Goal: Check status: Check status

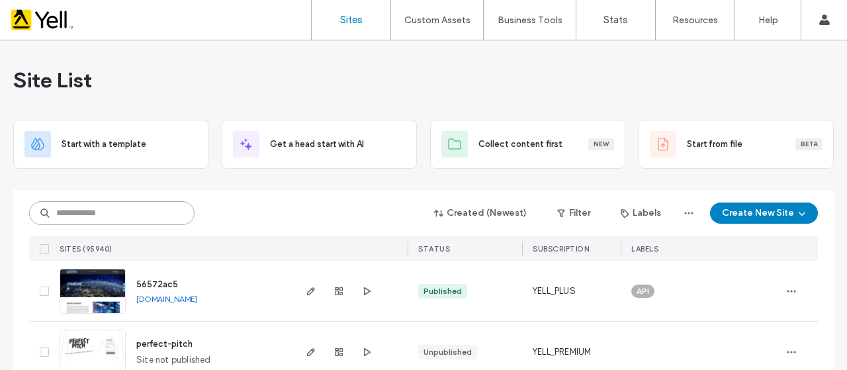
click at [89, 210] on input at bounding box center [111, 213] width 165 height 24
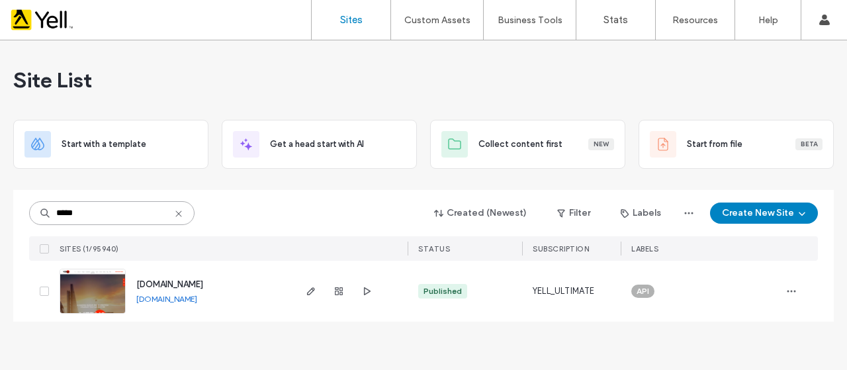
type input "*****"
click at [103, 292] on img at bounding box center [92, 314] width 65 height 90
click at [43, 288] on span at bounding box center [44, 290] width 9 height 9
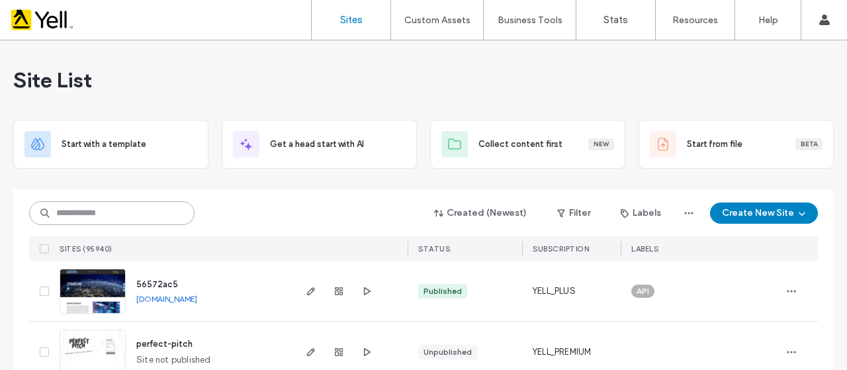
click at [115, 214] on input at bounding box center [111, 213] width 165 height 24
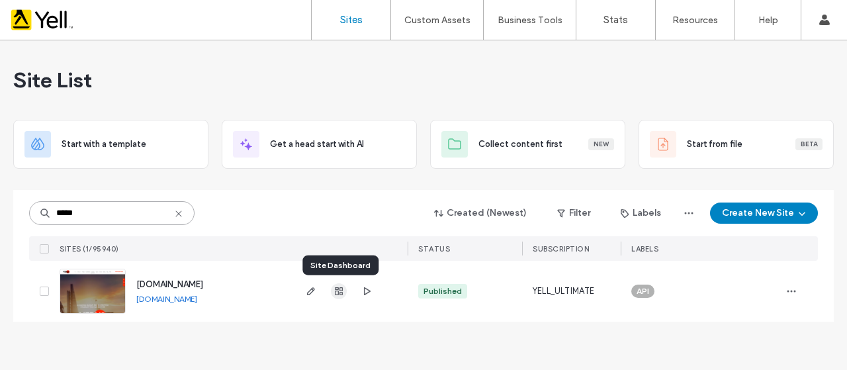
type input "*****"
click at [338, 288] on use "button" at bounding box center [339, 291] width 8 height 8
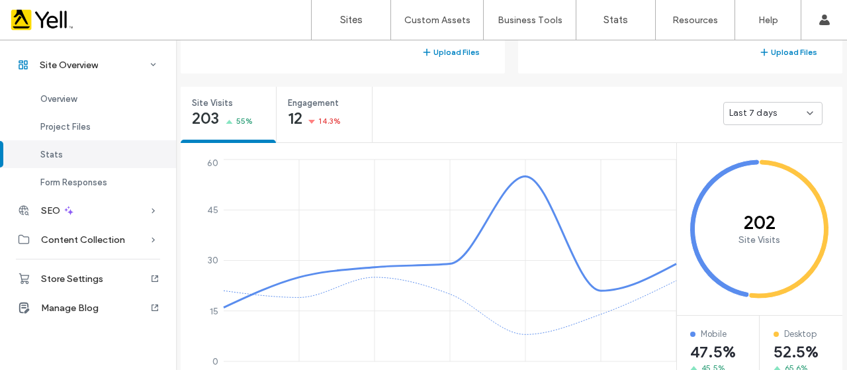
scroll to position [331, 0]
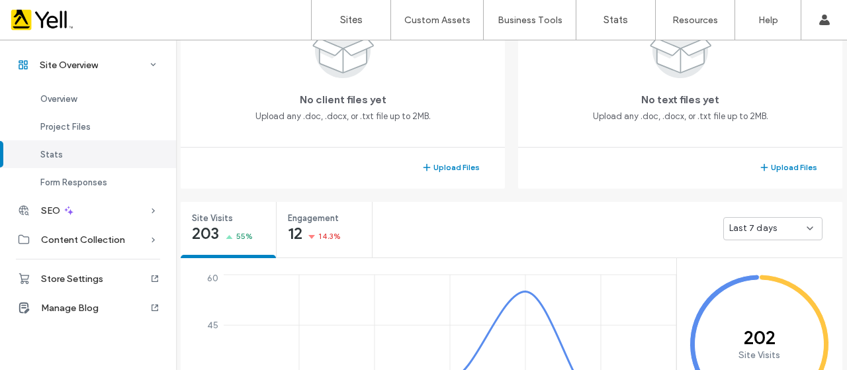
click at [808, 227] on icon at bounding box center [809, 228] width 11 height 11
click at [747, 294] on span "Last 30 days" at bounding box center [750, 298] width 53 height 13
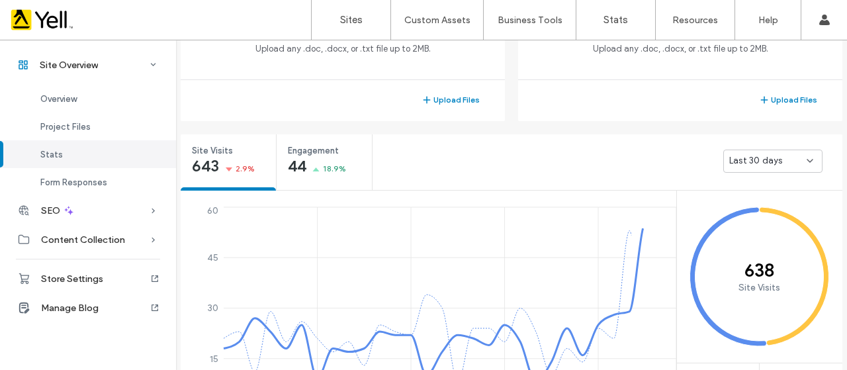
scroll to position [463, 0]
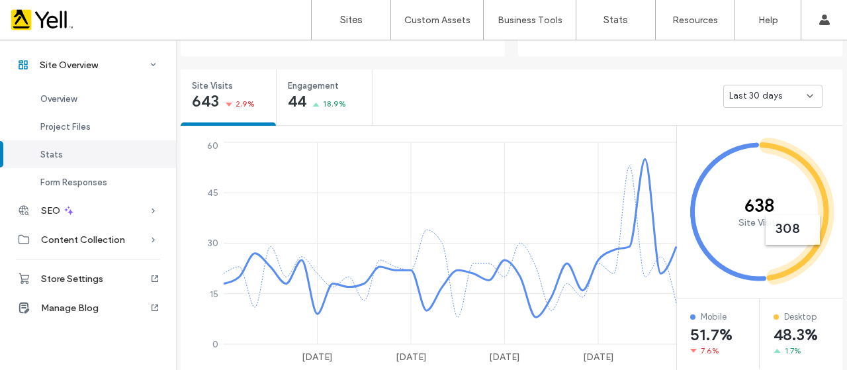
click at [810, 95] on div "Last 30 days" at bounding box center [772, 96] width 99 height 23
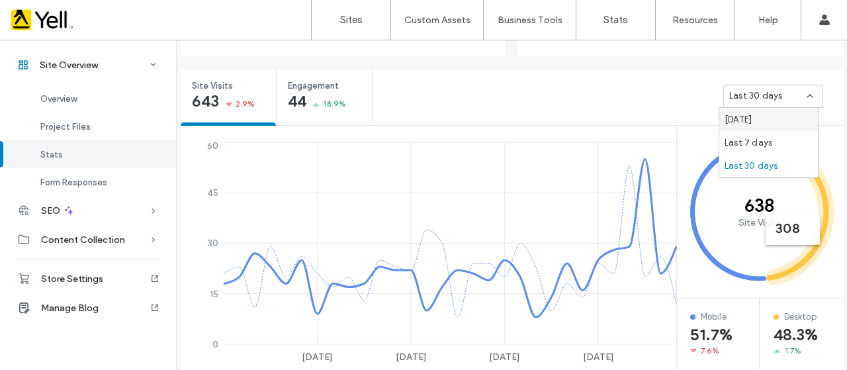
click at [636, 92] on div "Last 30 days" at bounding box center [607, 95] width 470 height 53
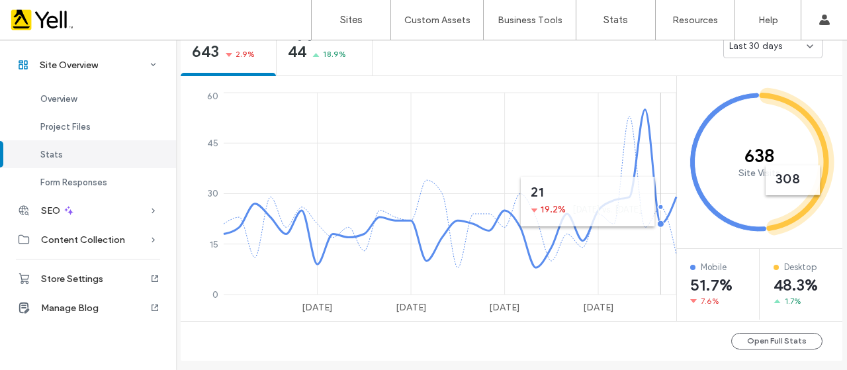
scroll to position [529, 0]
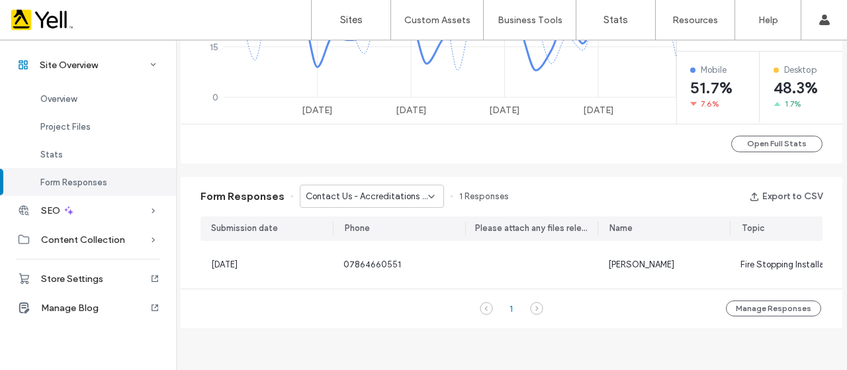
scroll to position [0, 304]
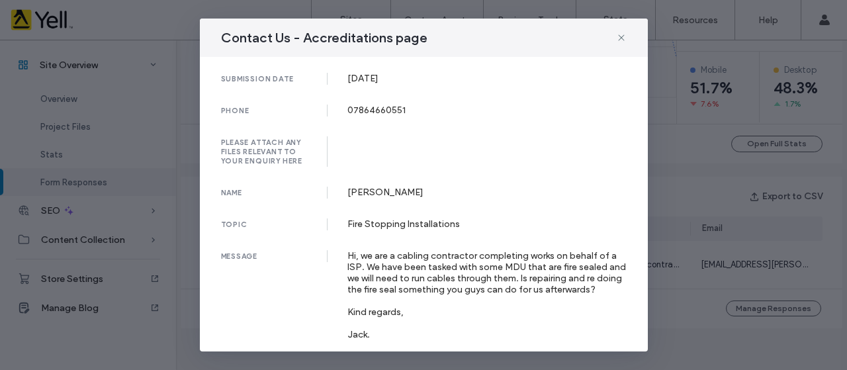
scroll to position [42, 0]
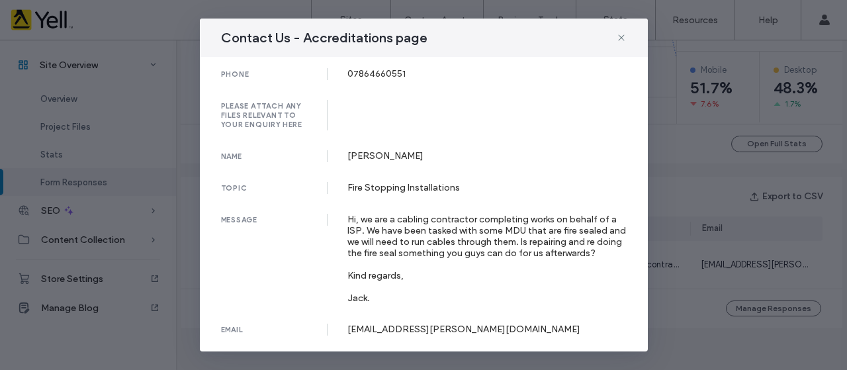
click at [701, 300] on div "Contact Us - Accreditations page submission date 03 Jul, 2025 phone 07864660551…" at bounding box center [423, 185] width 847 height 370
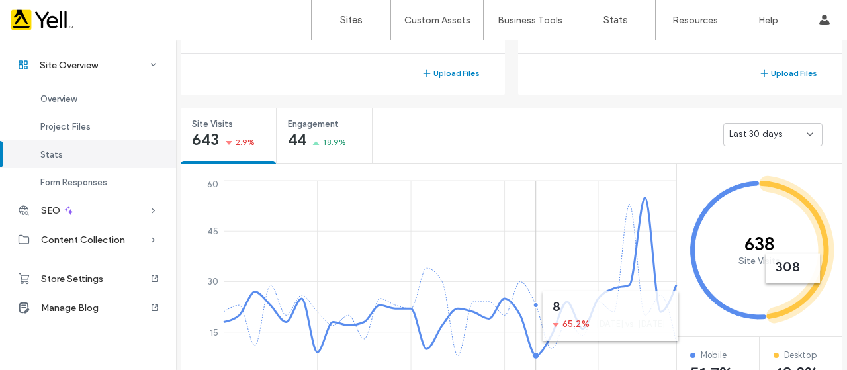
scroll to position [397, 0]
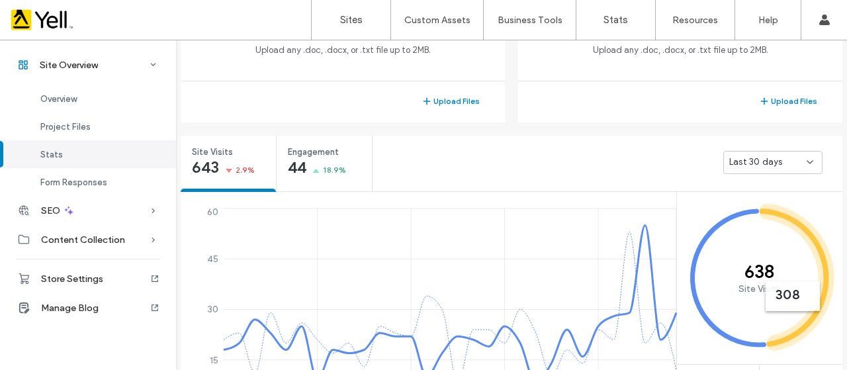
click at [809, 161] on icon at bounding box center [809, 162] width 11 height 11
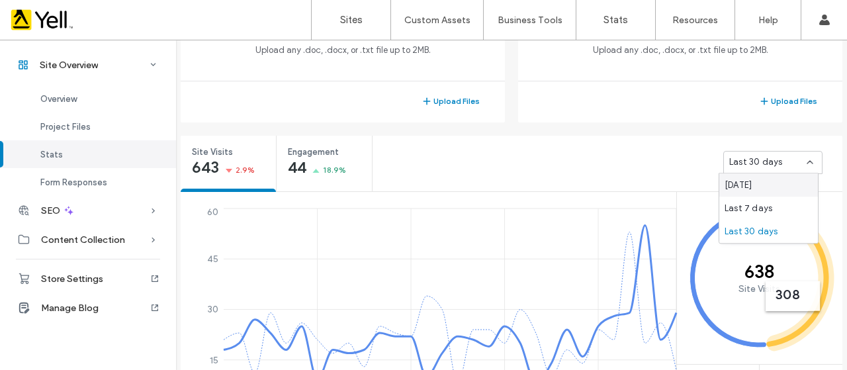
click at [628, 161] on div "Last 30 days" at bounding box center [607, 162] width 470 height 53
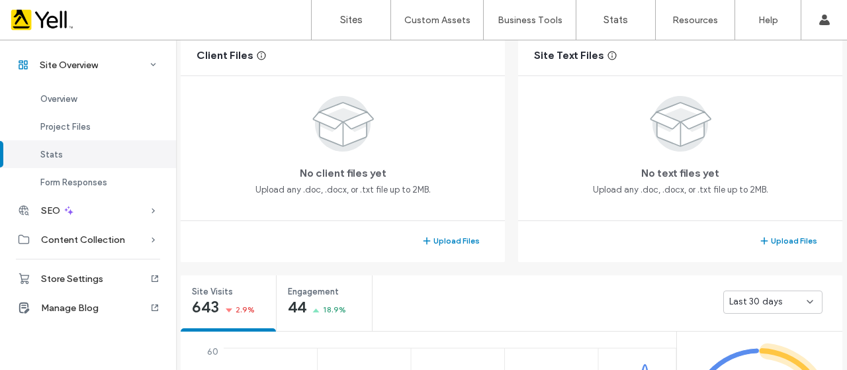
scroll to position [198, 0]
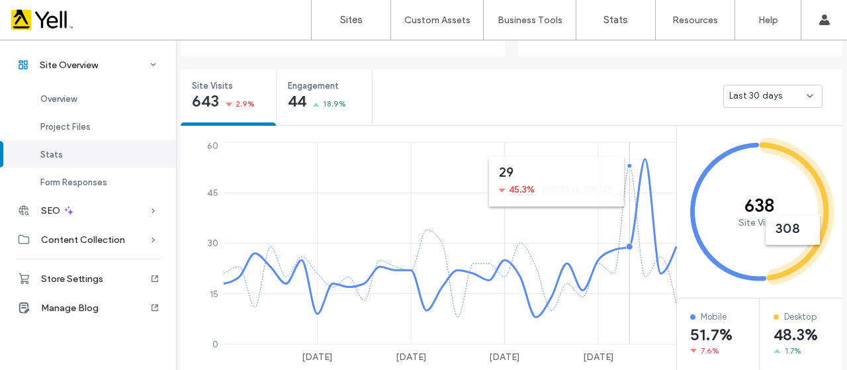
scroll to position [595, 0]
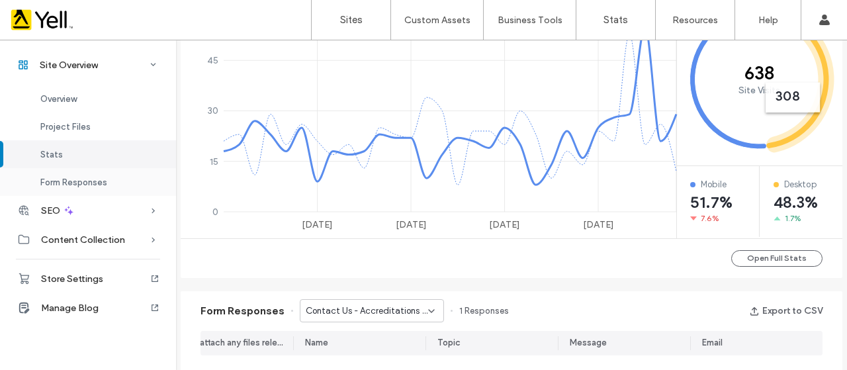
click at [81, 186] on span "Form Responses" at bounding box center [73, 182] width 67 height 10
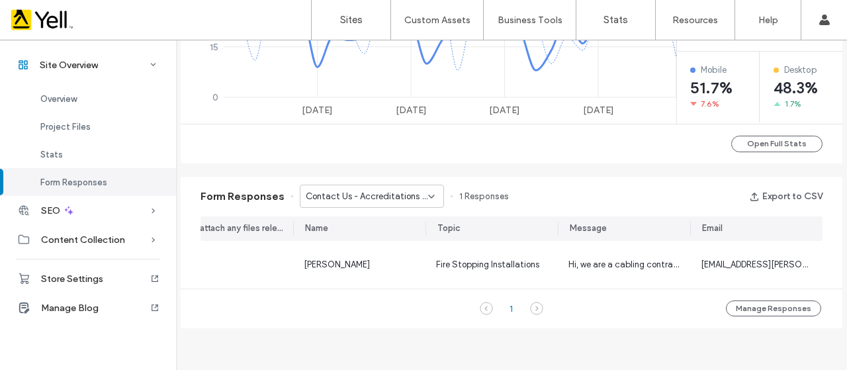
scroll to position [727, 0]
click at [746, 300] on button "Manage Responses" at bounding box center [772, 308] width 95 height 16
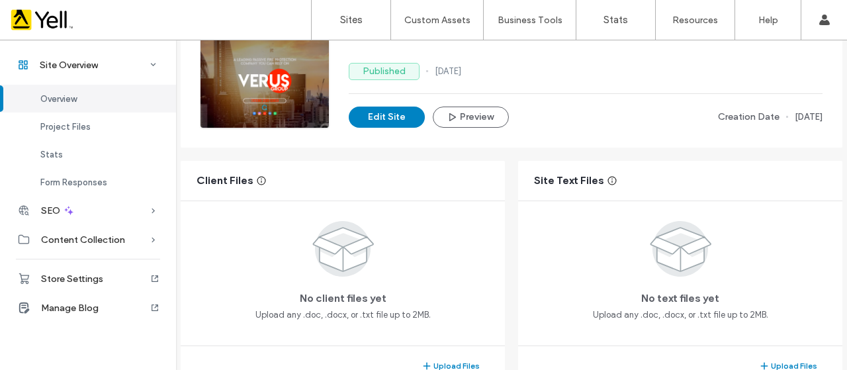
scroll to position [265, 0]
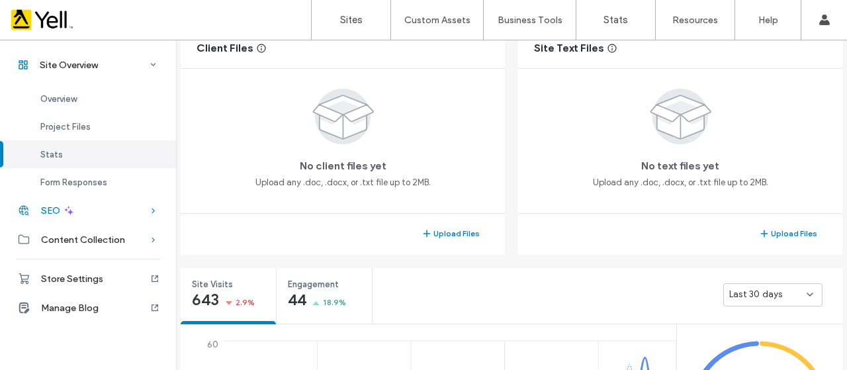
click at [143, 208] on div "SEO" at bounding box center [88, 210] width 176 height 29
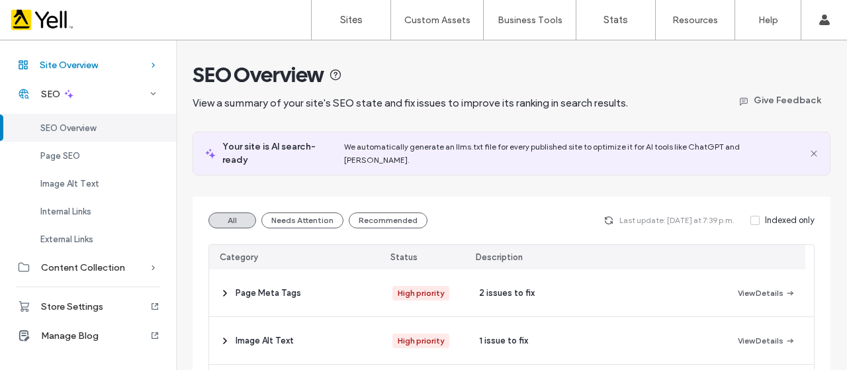
click at [157, 64] on icon at bounding box center [153, 64] width 13 height 13
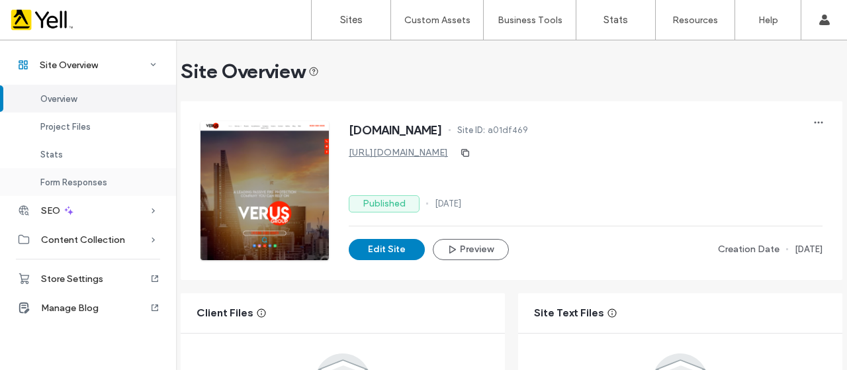
click at [78, 179] on span "Form Responses" at bounding box center [73, 182] width 67 height 10
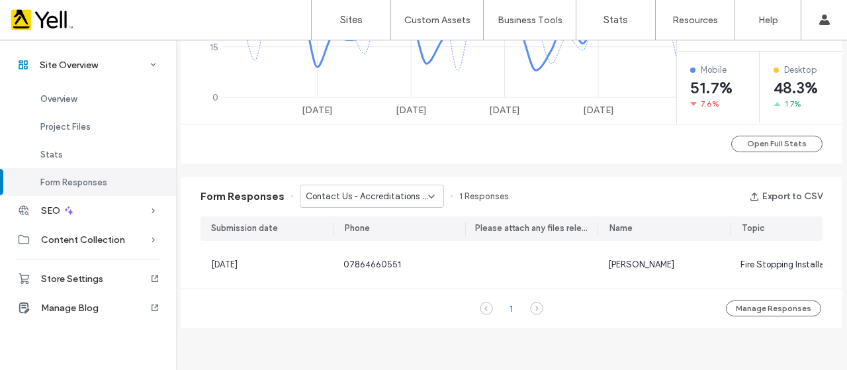
scroll to position [727, 0]
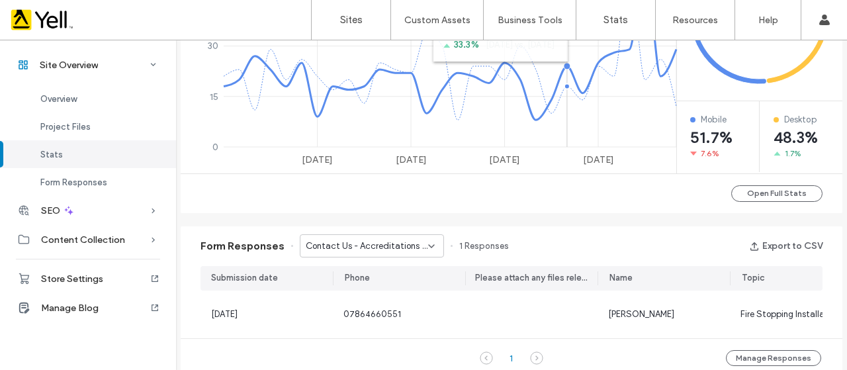
scroll to position [661, 0]
click at [765, 192] on button "Open Full Stats" at bounding box center [776, 192] width 91 height 17
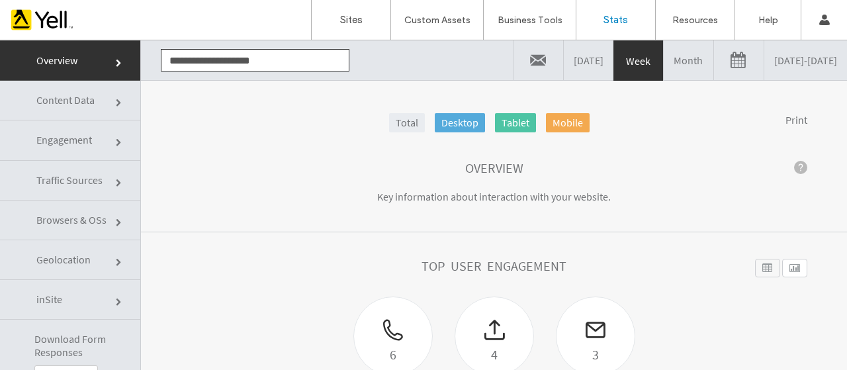
click at [764, 59] on link "09/08/2025 - 09/15/2025" at bounding box center [805, 60] width 83 height 40
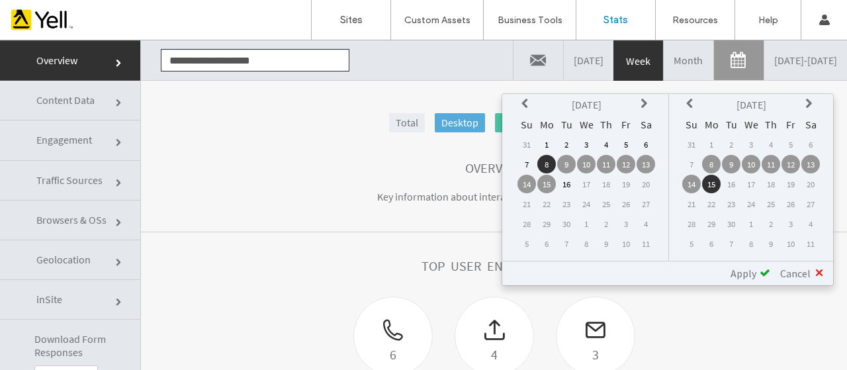
click at [524, 103] on icon at bounding box center [526, 104] width 11 height 11
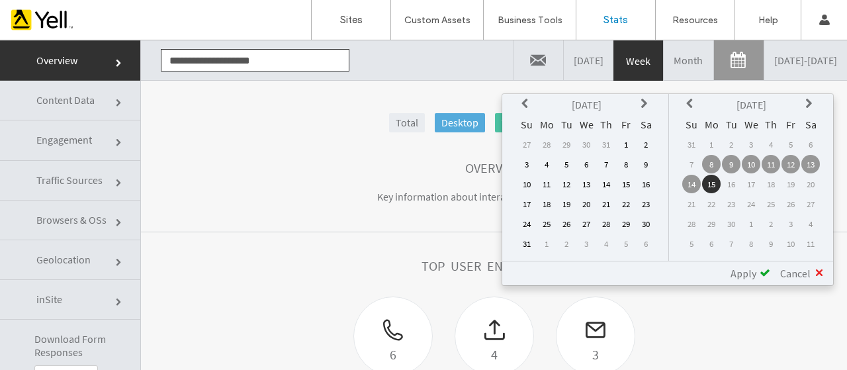
click at [524, 103] on icon at bounding box center [526, 104] width 11 height 11
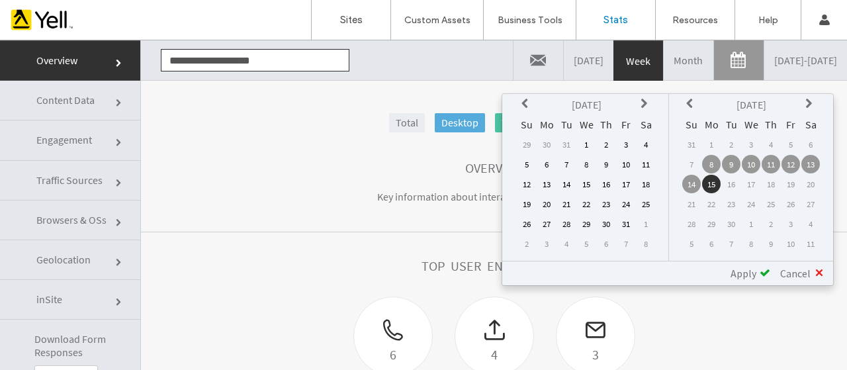
click at [524, 103] on icon at bounding box center [526, 104] width 11 height 11
click at [546, 206] on td "16" at bounding box center [546, 203] width 19 height 19
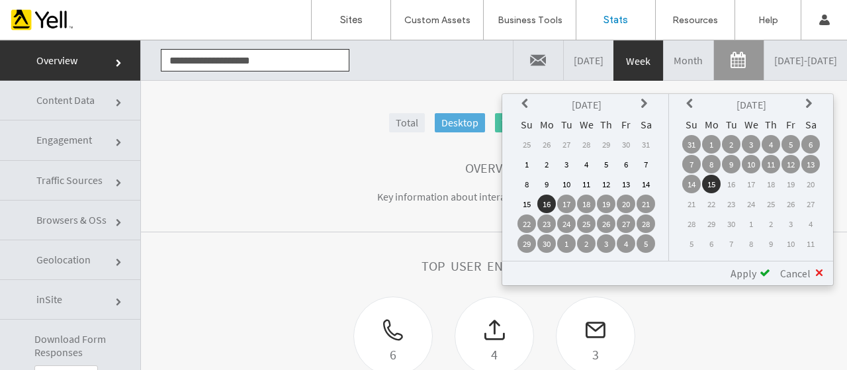
click at [750, 269] on span "Apply" at bounding box center [743, 273] width 26 height 13
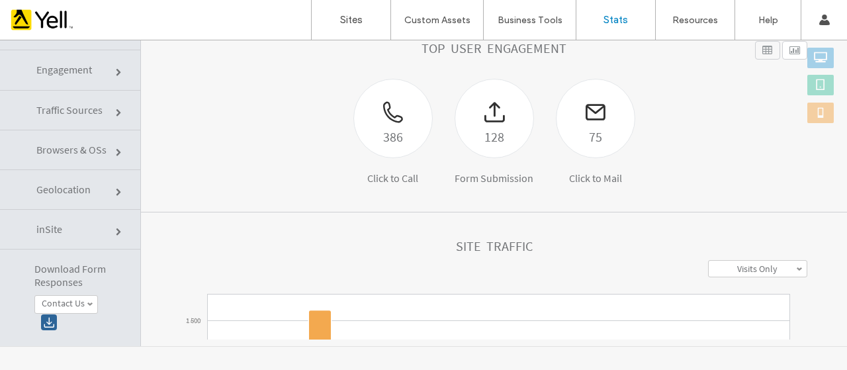
scroll to position [145, 0]
click at [112, 73] on link "Engagement" at bounding box center [70, 70] width 140 height 40
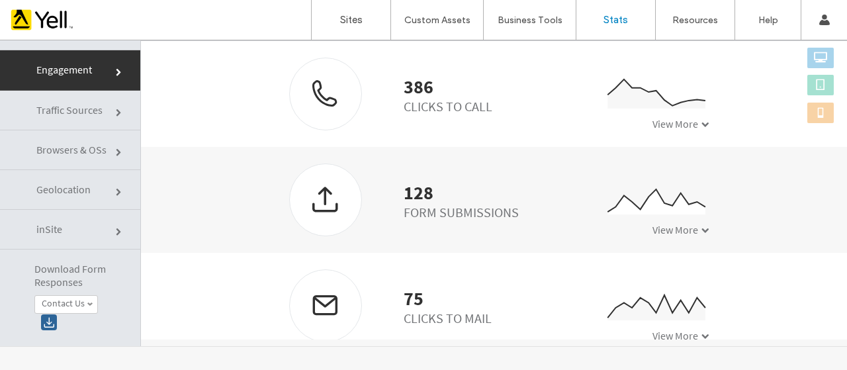
scroll to position [397, 0]
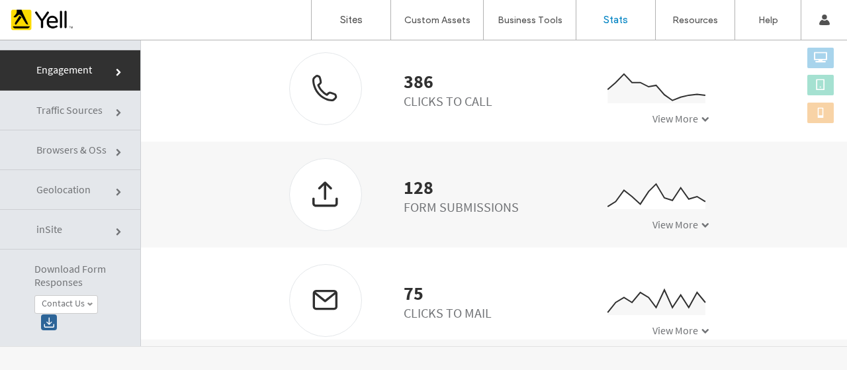
click at [676, 226] on span "View More" at bounding box center [675, 224] width 46 height 13
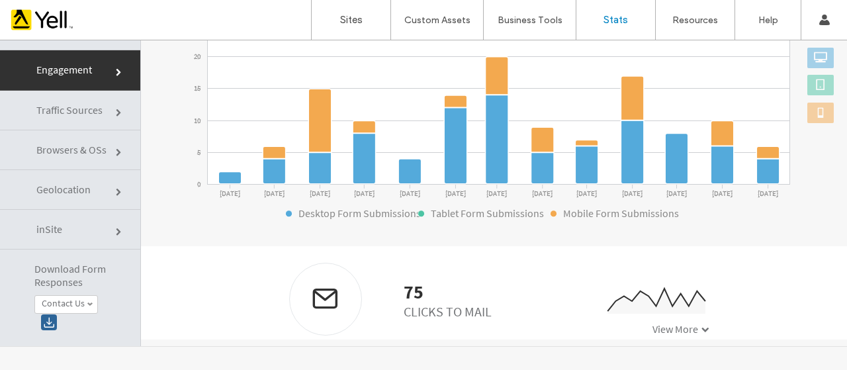
scroll to position [641, 0]
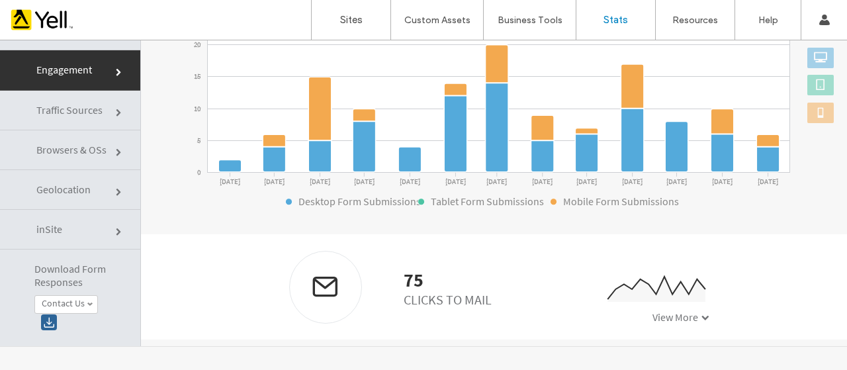
click at [660, 314] on span "View More" at bounding box center [675, 316] width 46 height 13
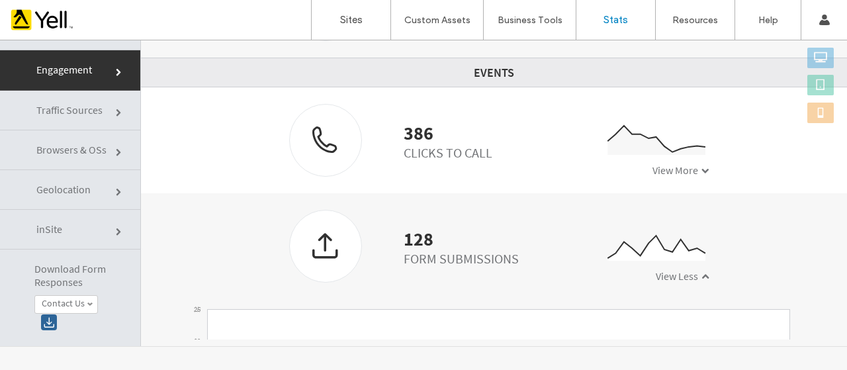
scroll to position [340, 0]
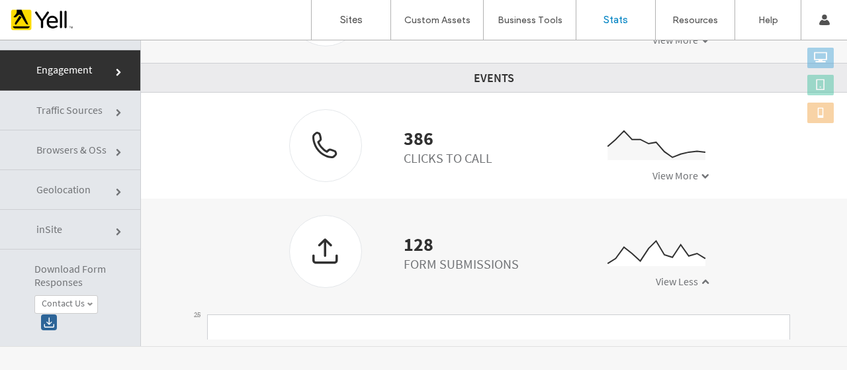
click at [421, 247] on div "128" at bounding box center [460, 243] width 115 height 13
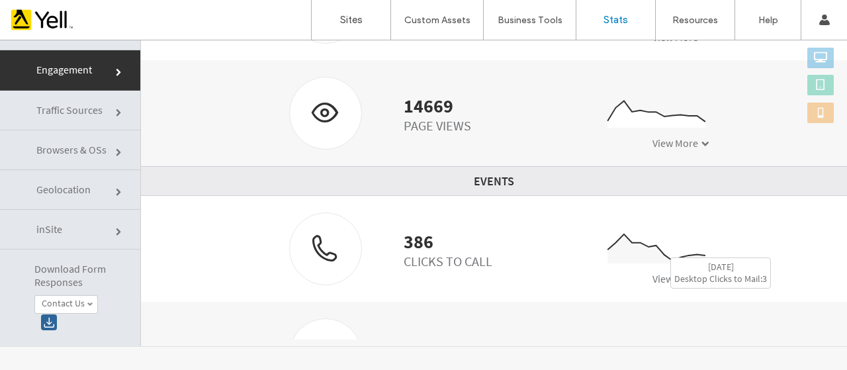
scroll to position [212, 0]
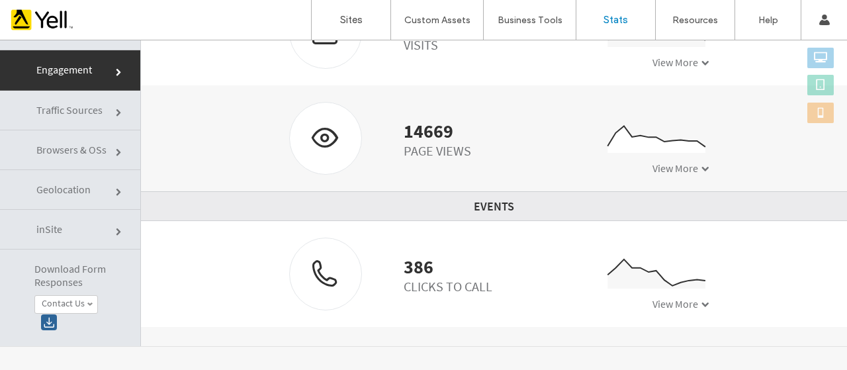
click at [107, 108] on link "Traffic Sources" at bounding box center [70, 111] width 140 height 40
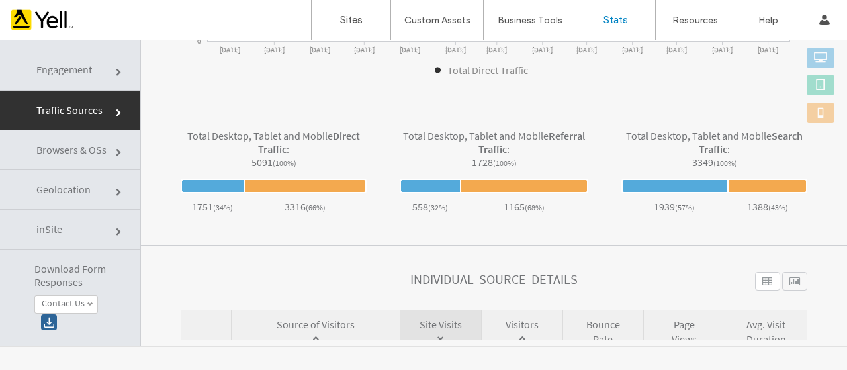
scroll to position [397, 0]
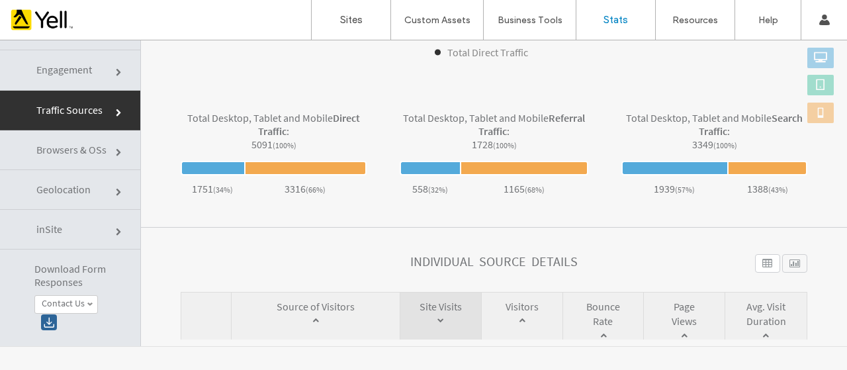
click at [112, 71] on link "Engagement" at bounding box center [70, 70] width 140 height 40
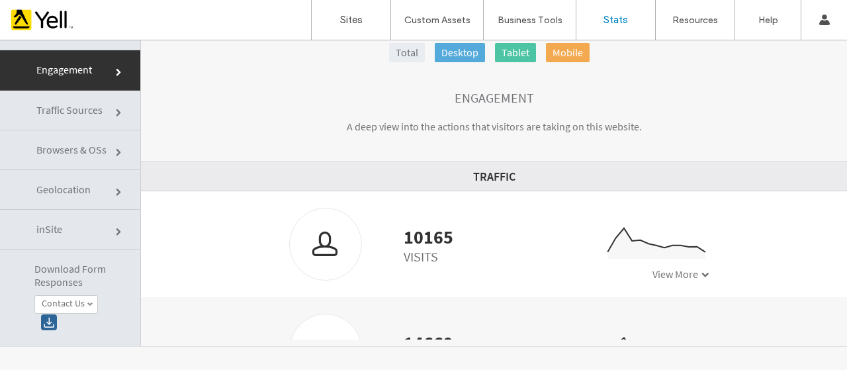
click at [701, 273] on span at bounding box center [705, 274] width 8 height 8
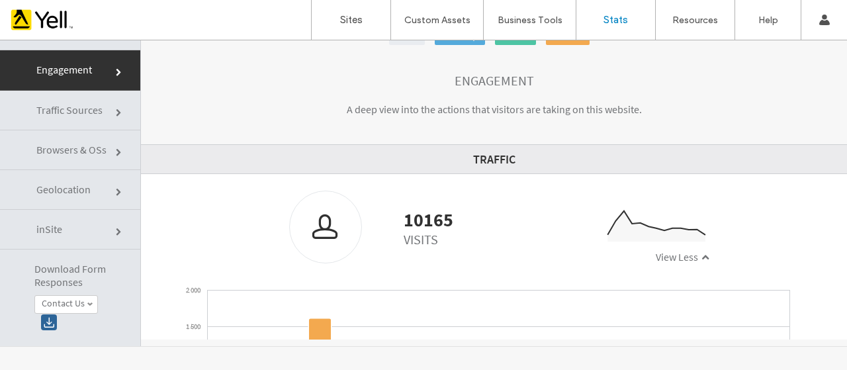
scroll to position [0, 0]
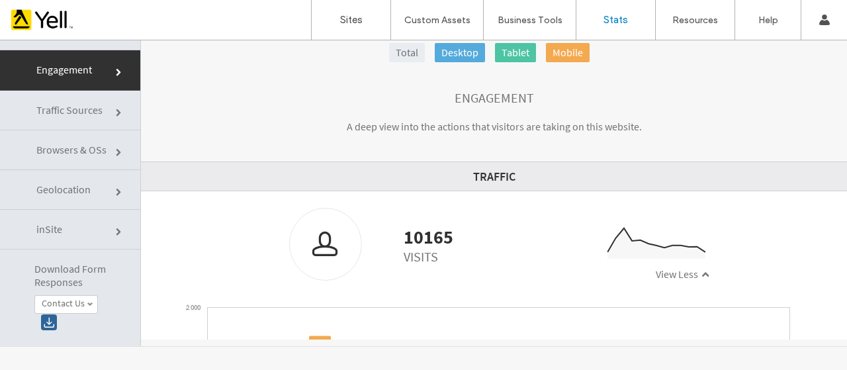
click at [114, 109] on link "Traffic Sources" at bounding box center [70, 111] width 140 height 40
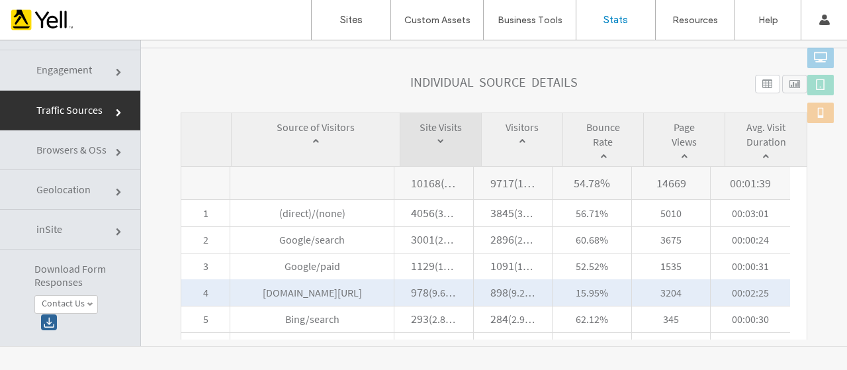
scroll to position [529, 0]
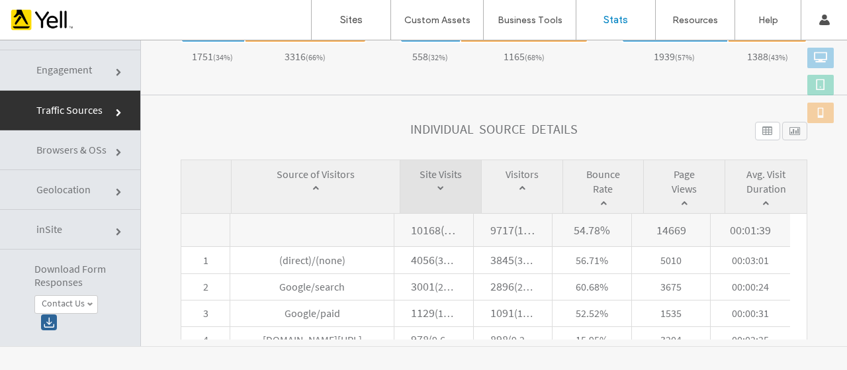
click at [782, 129] on div at bounding box center [794, 131] width 25 height 19
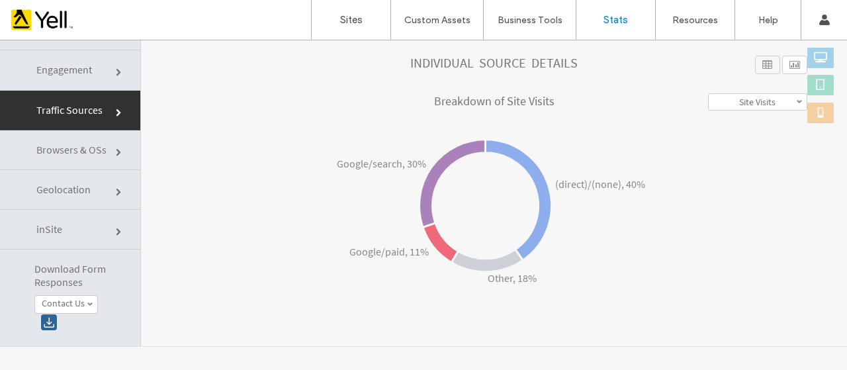
scroll to position [604, 0]
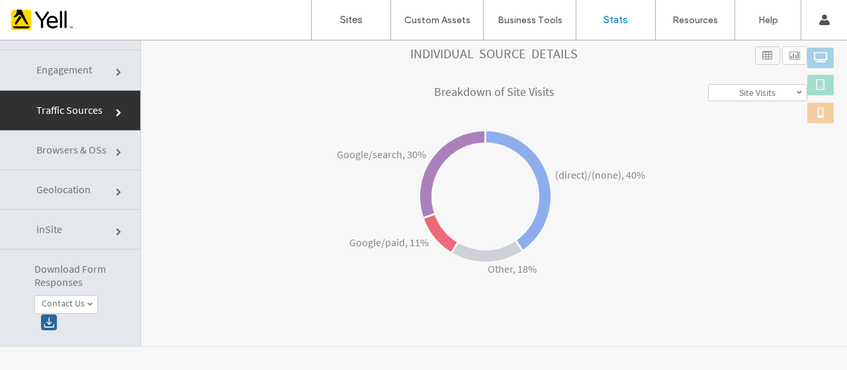
click at [98, 194] on link "Geolocation" at bounding box center [70, 190] width 140 height 40
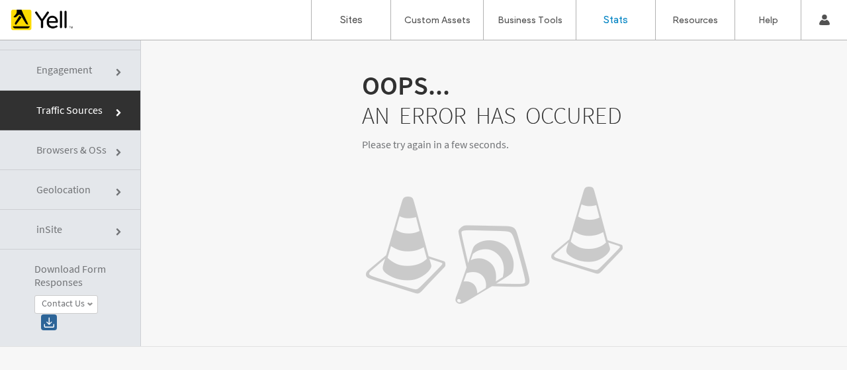
click at [107, 231] on link "inSite" at bounding box center [70, 230] width 140 height 40
click at [110, 149] on link "Browsers & OSs" at bounding box center [70, 150] width 140 height 40
click at [109, 67] on link "Engagement" at bounding box center [70, 70] width 140 height 40
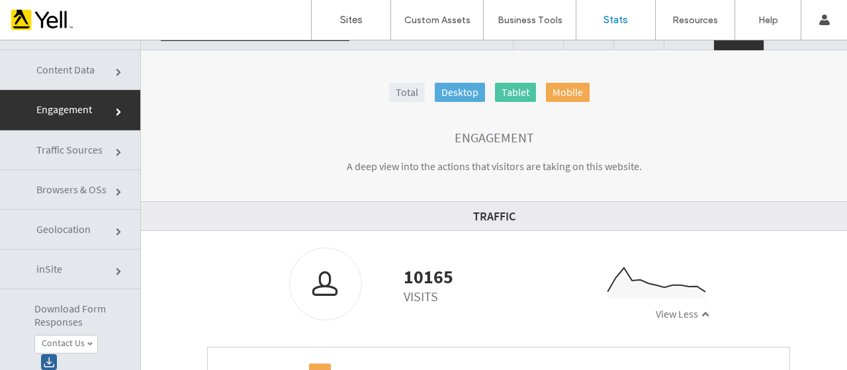
scroll to position [0, 0]
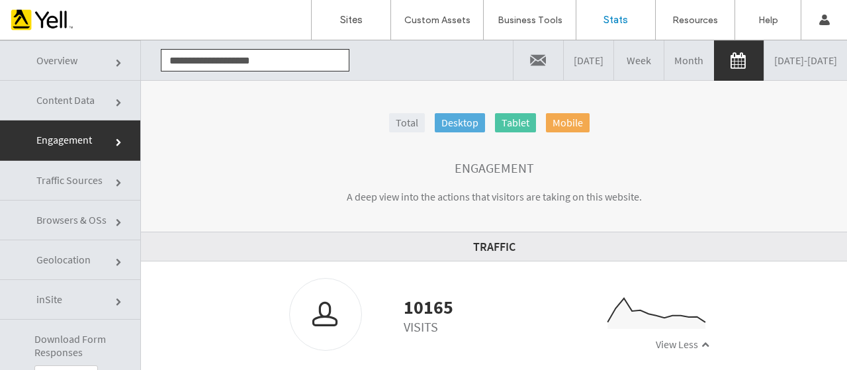
click at [116, 58] on link "Overview" at bounding box center [70, 60] width 140 height 40
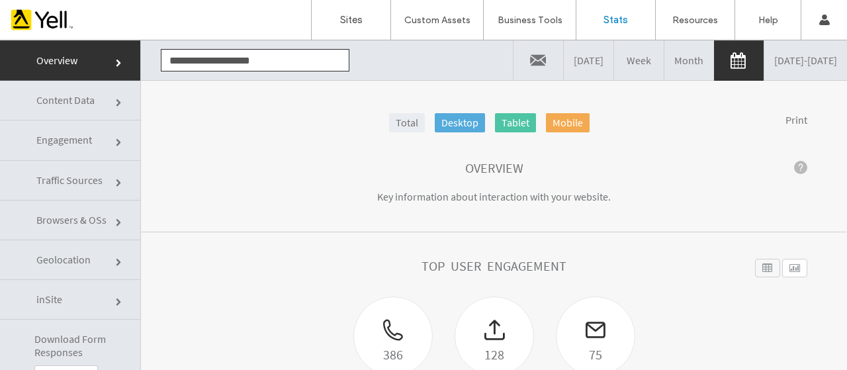
click at [619, 23] on label "Stats" at bounding box center [615, 20] width 24 height 12
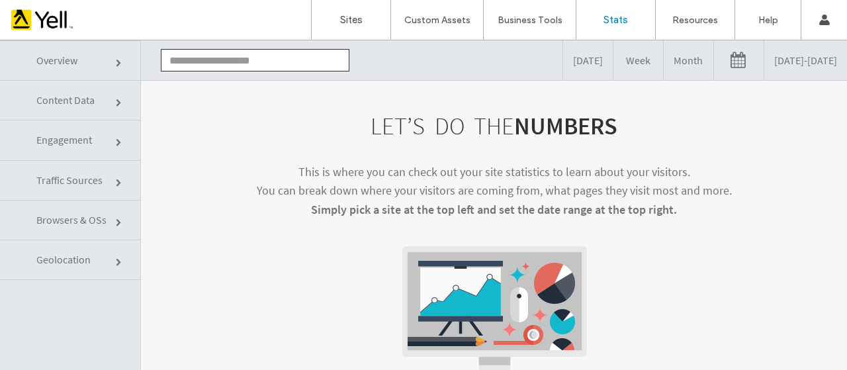
click at [64, 63] on span "Overview" at bounding box center [56, 60] width 41 height 13
click at [251, 64] on input "text" at bounding box center [255, 60] width 188 height 22
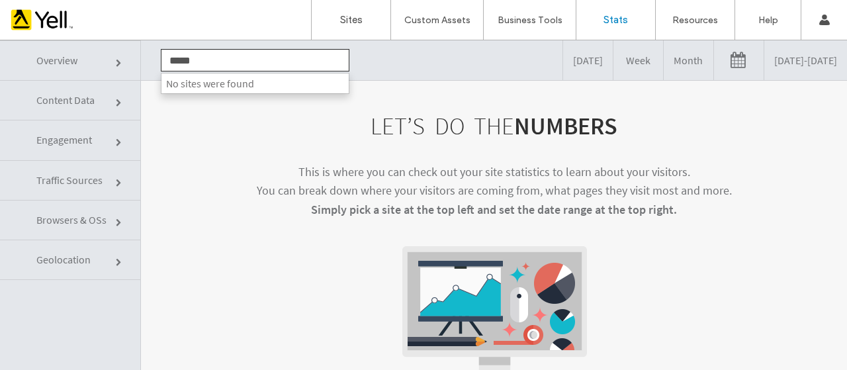
click at [85, 65] on link "Overview" at bounding box center [70, 60] width 140 height 40
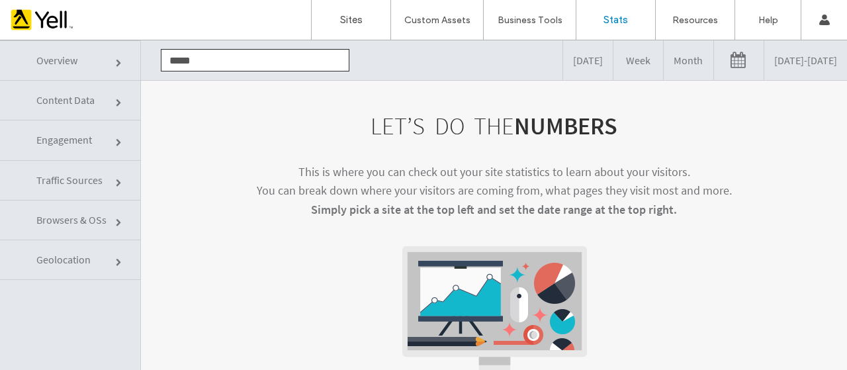
click at [117, 62] on span at bounding box center [120, 64] width 8 height 8
drag, startPoint x: 209, startPoint y: 60, endPoint x: 218, endPoint y: 62, distance: 9.4
click at [210, 60] on input "*****" at bounding box center [255, 60] width 188 height 22
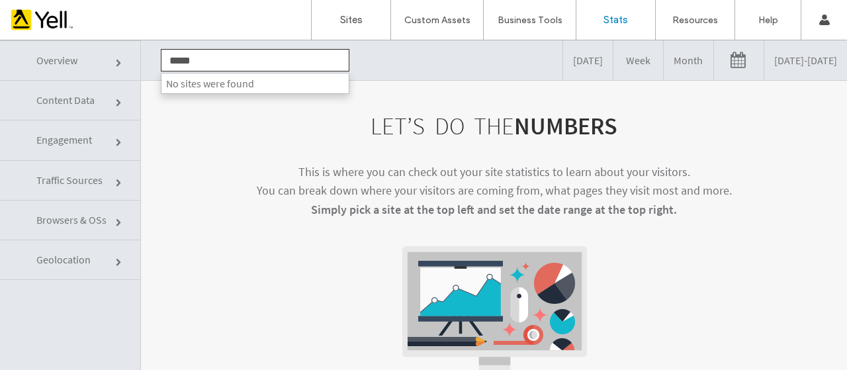
drag, startPoint x: 211, startPoint y: 62, endPoint x: 153, endPoint y: 65, distance: 57.7
click at [153, 65] on div "***** No sites were found" at bounding box center [255, 60] width 208 height 22
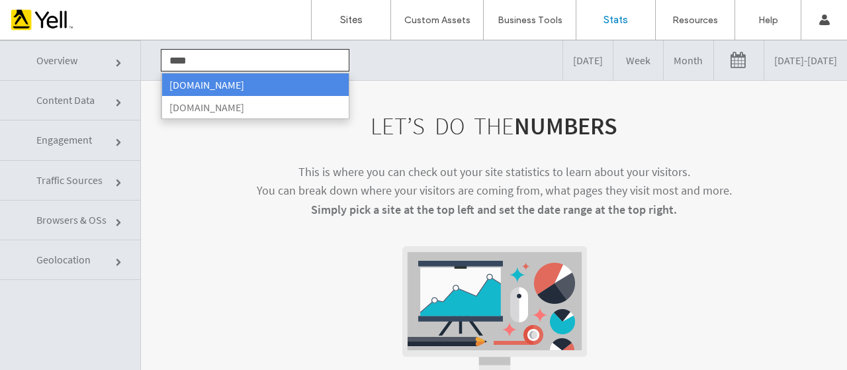
type input "*****"
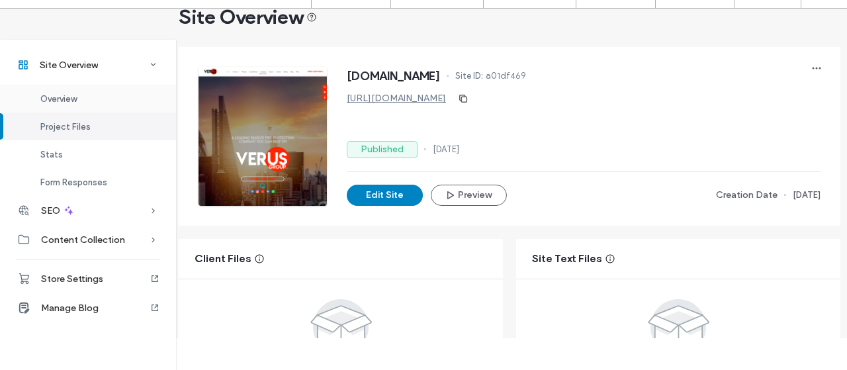
scroll to position [0, 7]
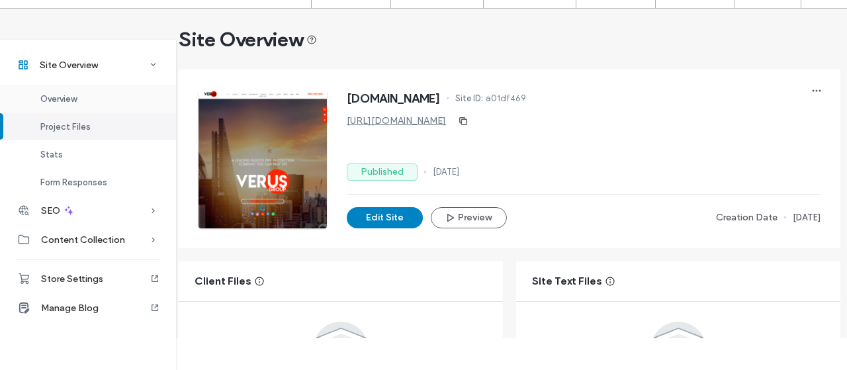
click at [68, 99] on span "Overview" at bounding box center [58, 99] width 36 height 10
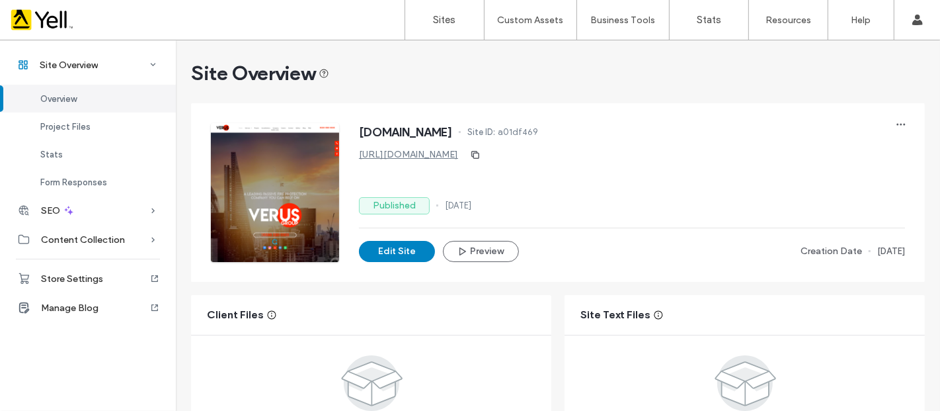
drag, startPoint x: 839, startPoint y: 3, endPoint x: 525, endPoint y: 60, distance: 318.6
click at [57, 95] on span "Overview" at bounding box center [58, 99] width 36 height 10
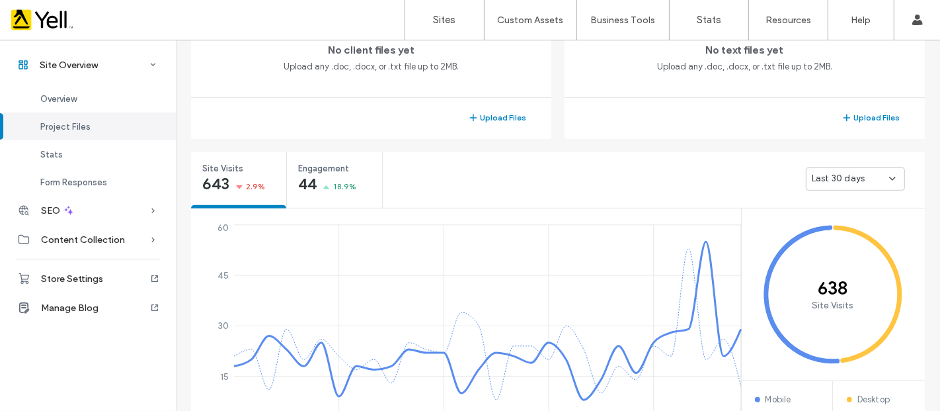
scroll to position [15, 0]
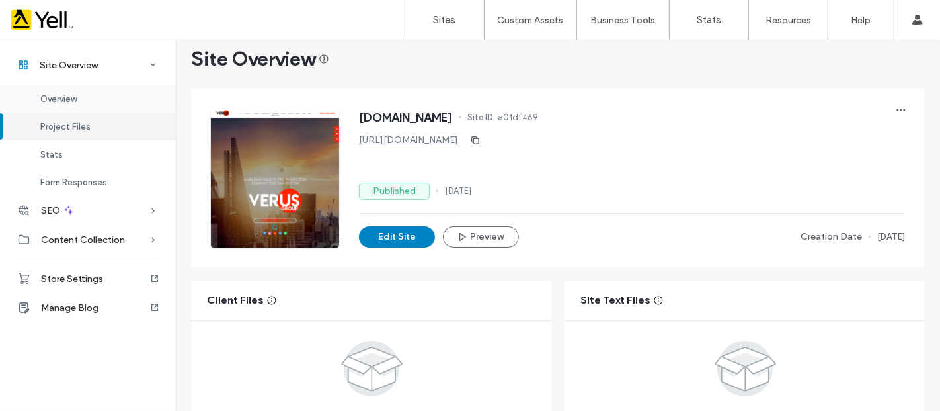
click at [55, 99] on span "Overview" at bounding box center [58, 99] width 36 height 10
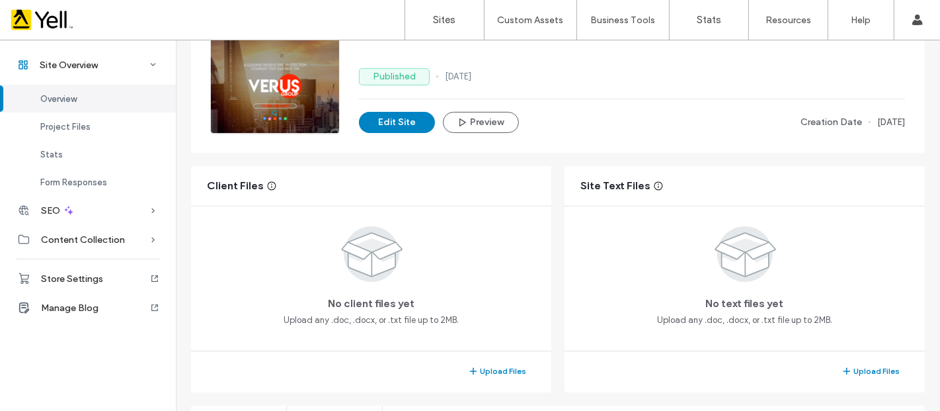
scroll to position [147, 0]
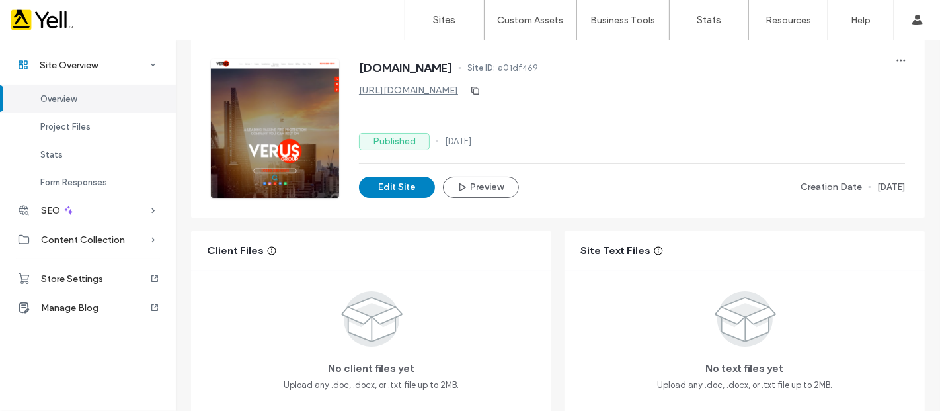
scroll to position [147, 0]
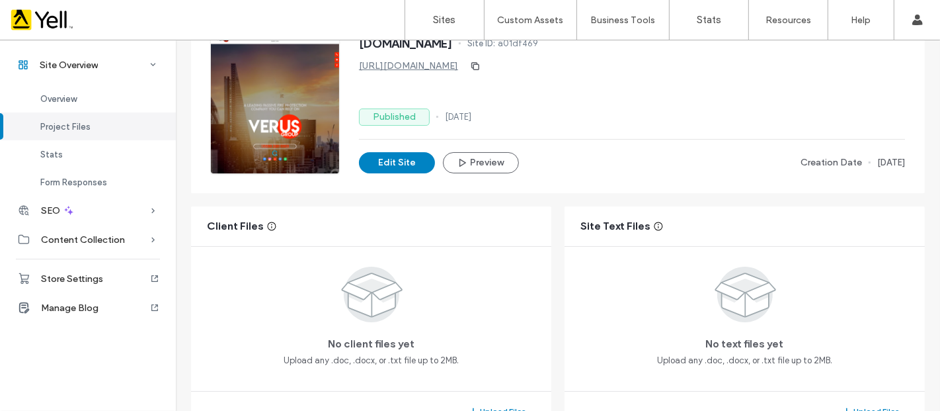
scroll to position [43, 0]
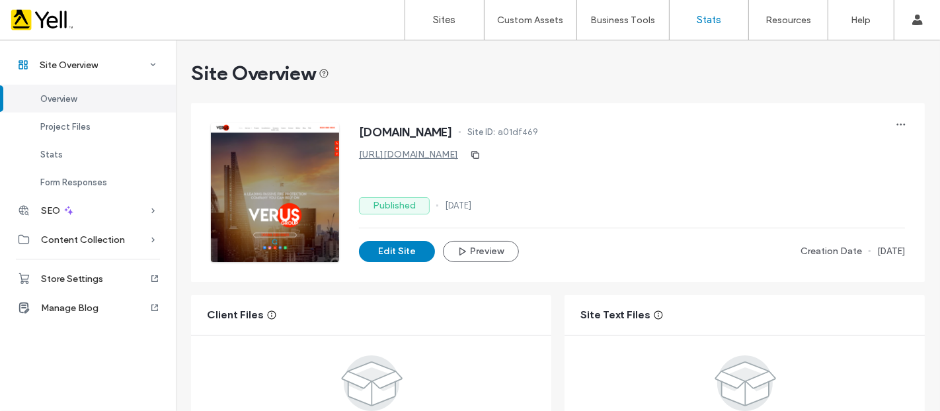
click at [710, 22] on label "Stats" at bounding box center [709, 20] width 24 height 12
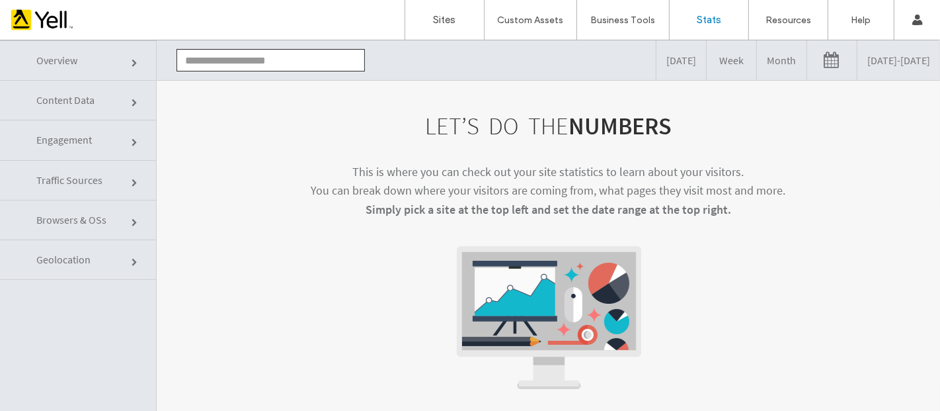
click at [132, 60] on span at bounding box center [136, 63] width 8 height 8
click at [259, 65] on input "text" at bounding box center [271, 59] width 188 height 22
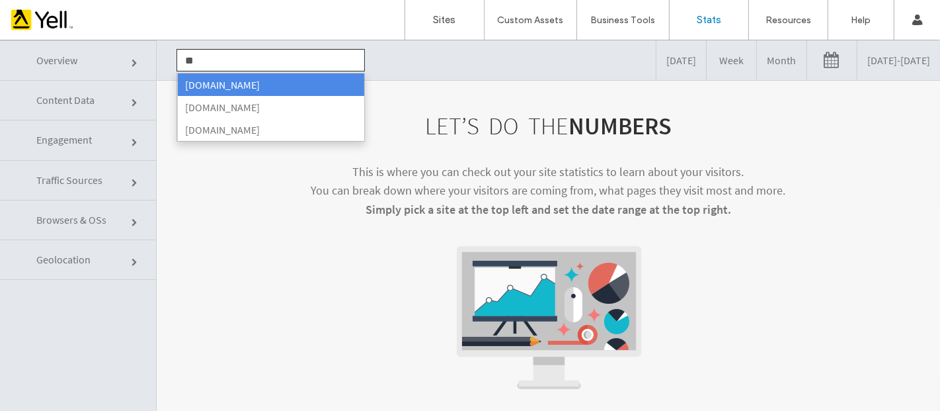
type input "*"
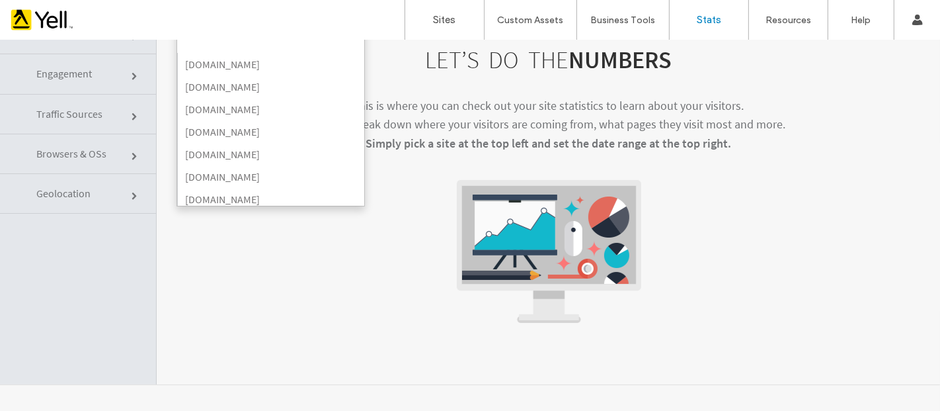
scroll to position [1893, 0]
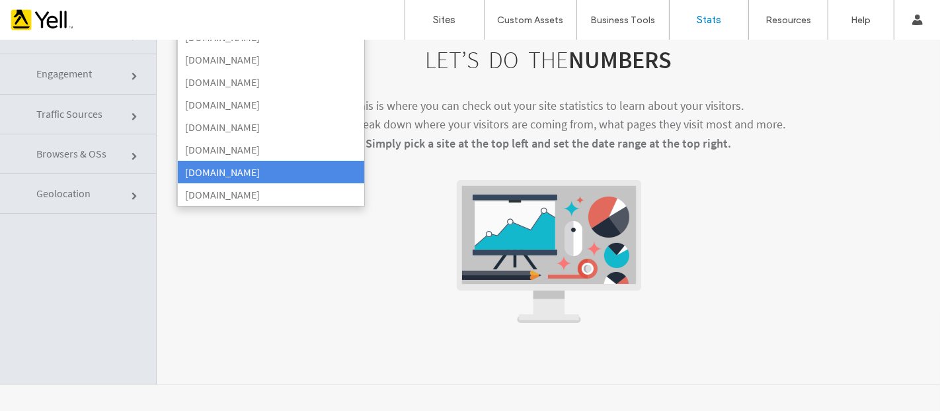
click at [276, 163] on li "www.wilshers.com" at bounding box center [270, 171] width 187 height 22
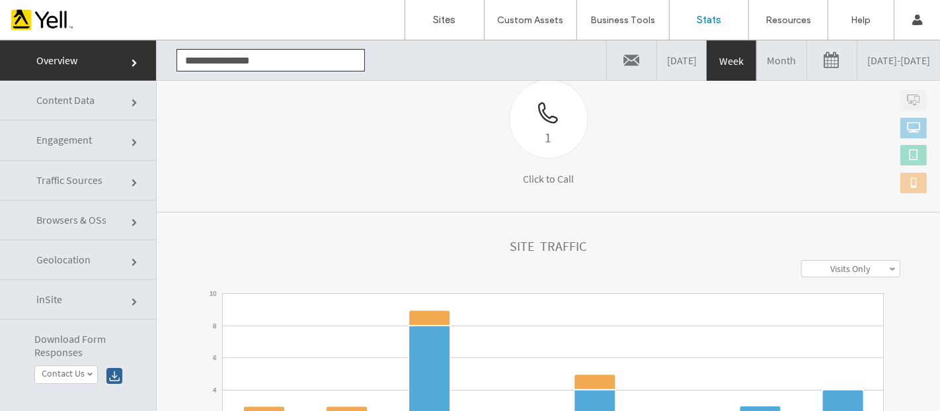
scroll to position [222, 0]
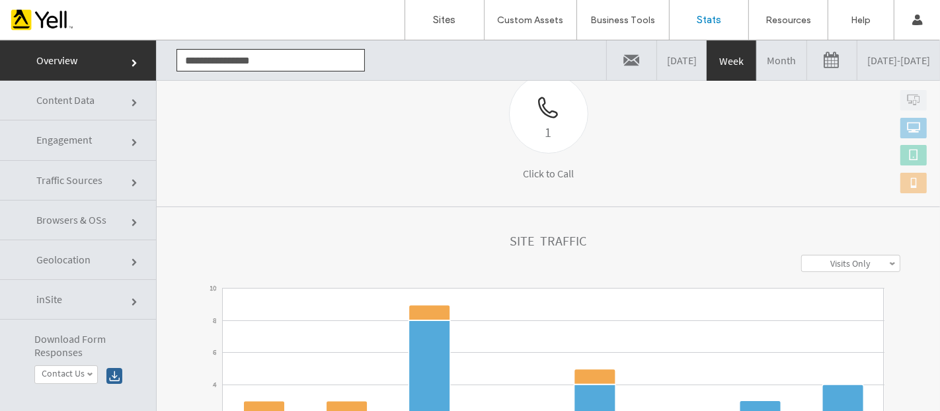
click at [889, 261] on span at bounding box center [892, 262] width 7 height 7
click at [608, 189] on section "Top User Engagement 1 Click to Call Widget Name Desktop Tablet Mobile summary C…" at bounding box center [549, 107] width 784 height 197
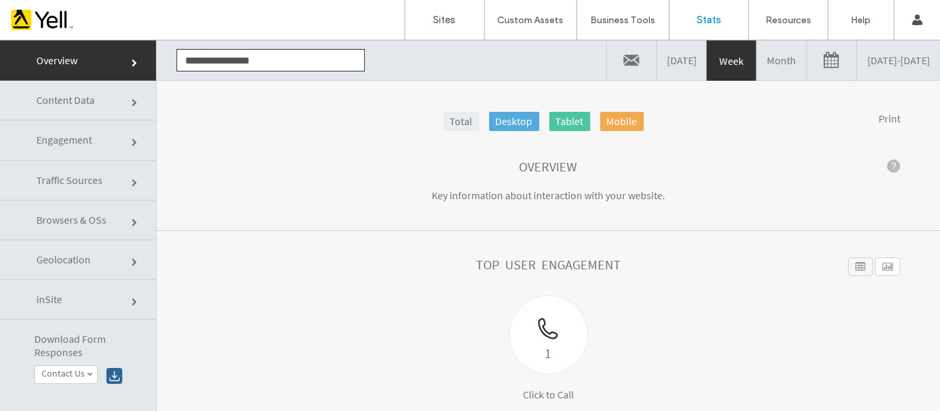
scroll to position [0, 0]
click at [710, 19] on label "Stats" at bounding box center [709, 20] width 24 height 12
click at [290, 56] on input "**********" at bounding box center [271, 59] width 188 height 22
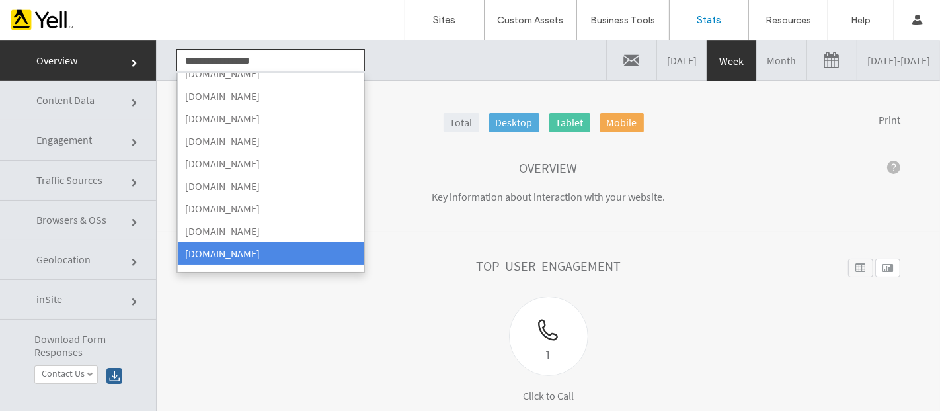
drag, startPoint x: 304, startPoint y: 58, endPoint x: 211, endPoint y: 58, distance: 93.3
click at [211, 58] on input "**********" at bounding box center [271, 59] width 188 height 22
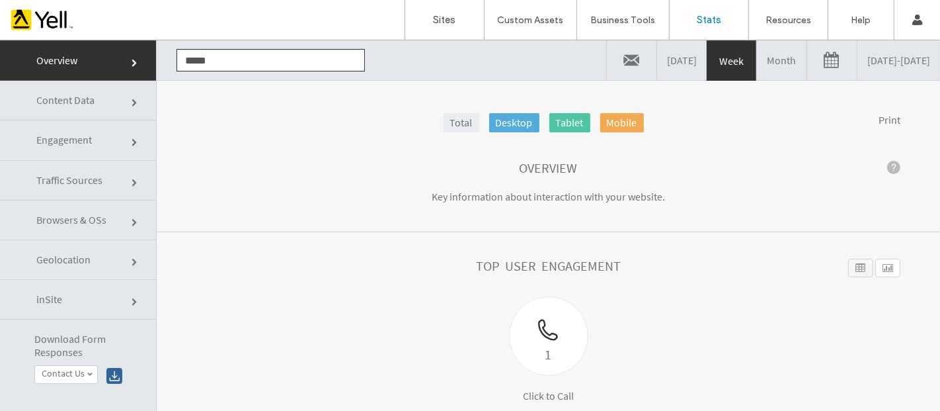
scroll to position [0, 0]
type input "*********"
click at [97, 101] on link "Content Data" at bounding box center [78, 100] width 156 height 40
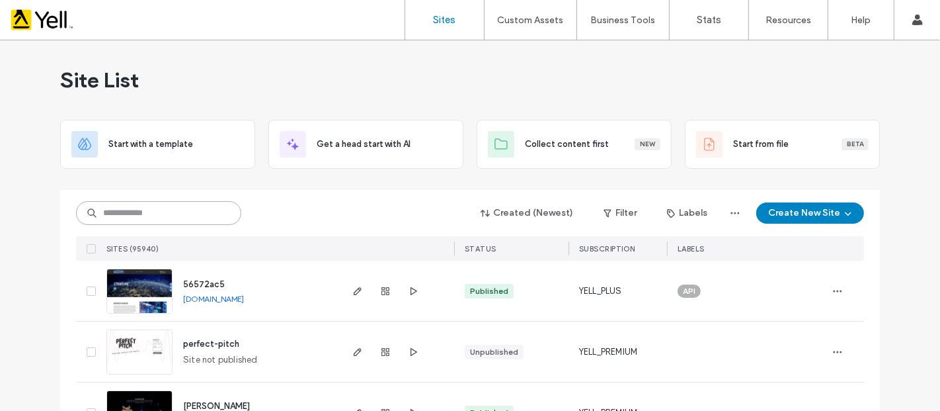
click at [155, 210] on input at bounding box center [158, 213] width 165 height 24
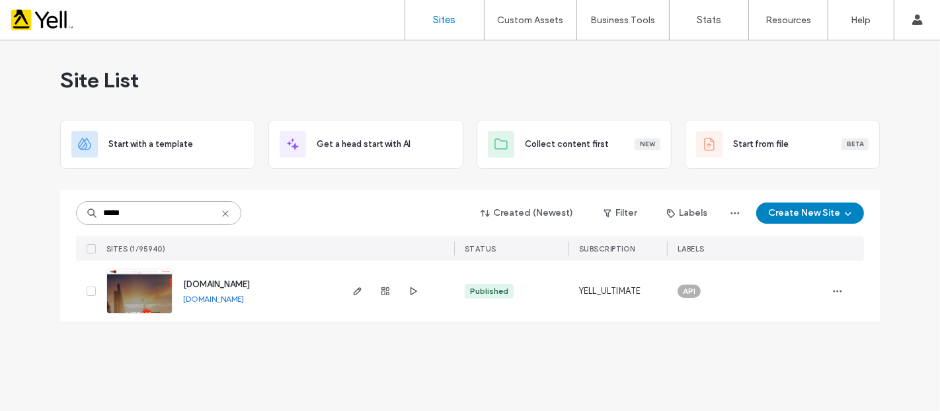
type input "*****"
click at [88, 292] on span at bounding box center [91, 290] width 9 height 9
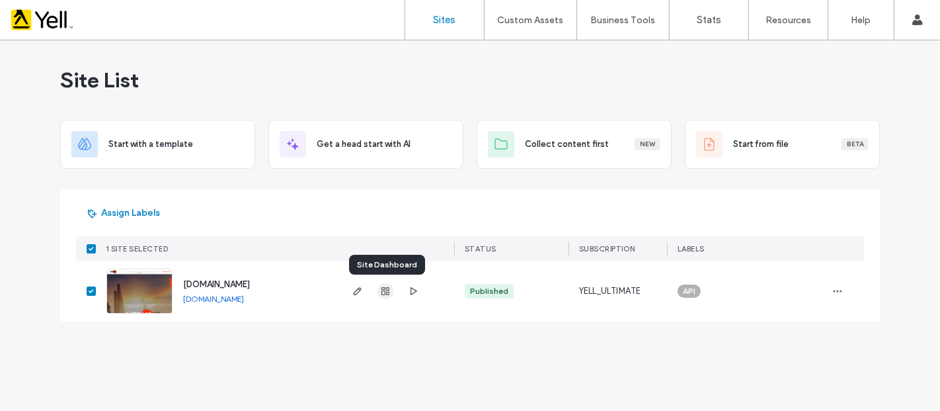
click at [386, 290] on icon "button" at bounding box center [385, 291] width 11 height 11
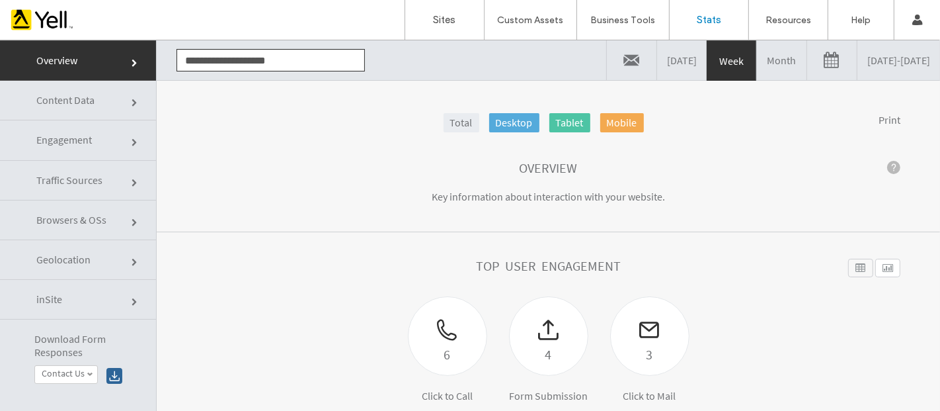
click at [132, 60] on span at bounding box center [136, 63] width 8 height 8
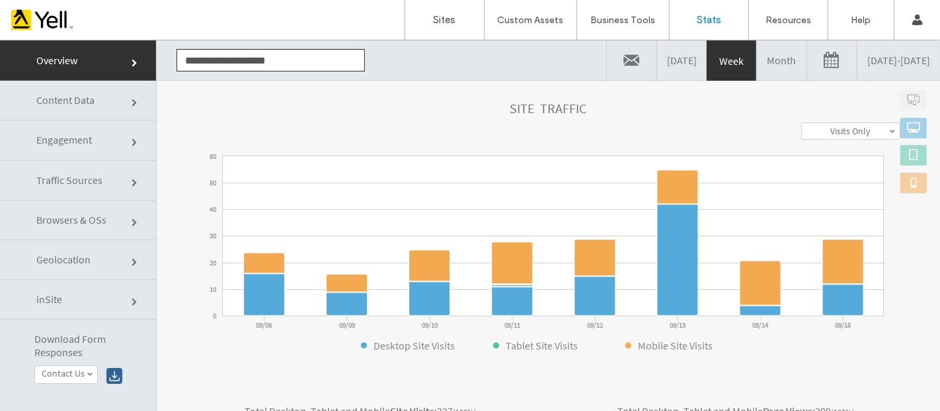
scroll to position [367, 0]
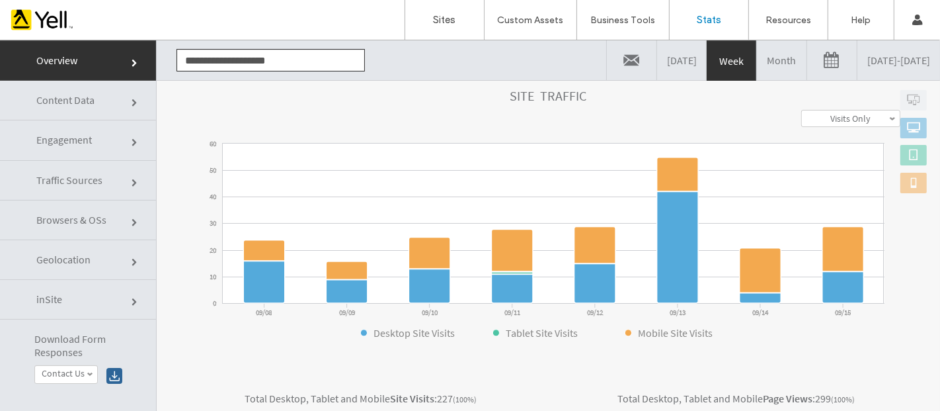
click at [880, 113] on link "Visits Only" at bounding box center [851, 118] width 98 height 16
click at [684, 109] on div "**********" at bounding box center [548, 117] width 704 height 17
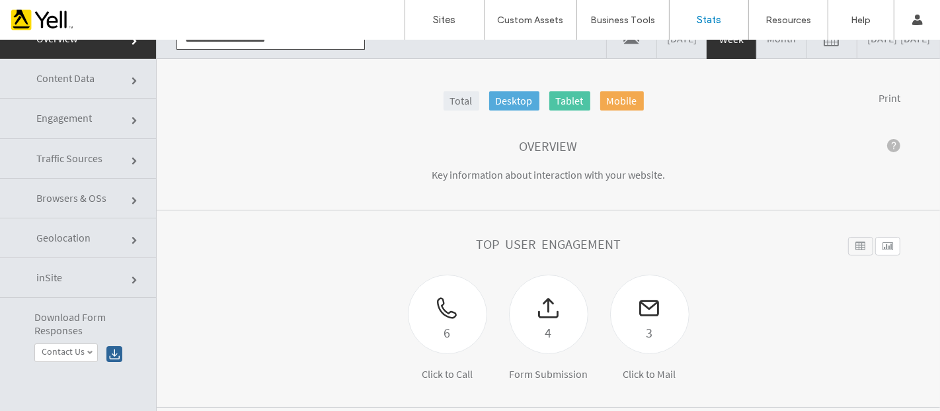
scroll to position [0, 0]
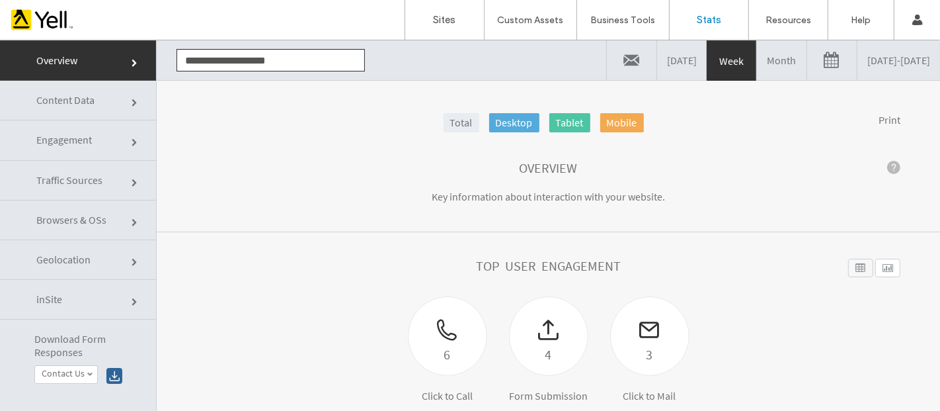
click at [866, 57] on link "[DATE] - [DATE]" at bounding box center [899, 60] width 83 height 40
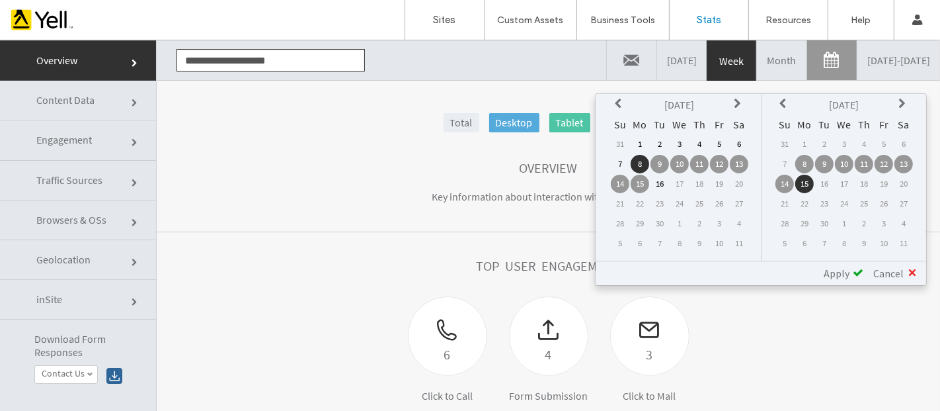
click at [623, 101] on icon at bounding box center [620, 103] width 11 height 11
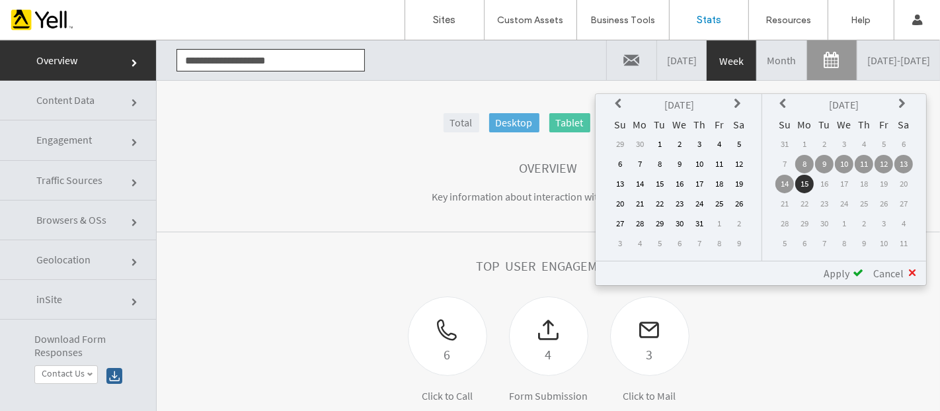
click at [623, 101] on icon at bounding box center [620, 103] width 11 height 11
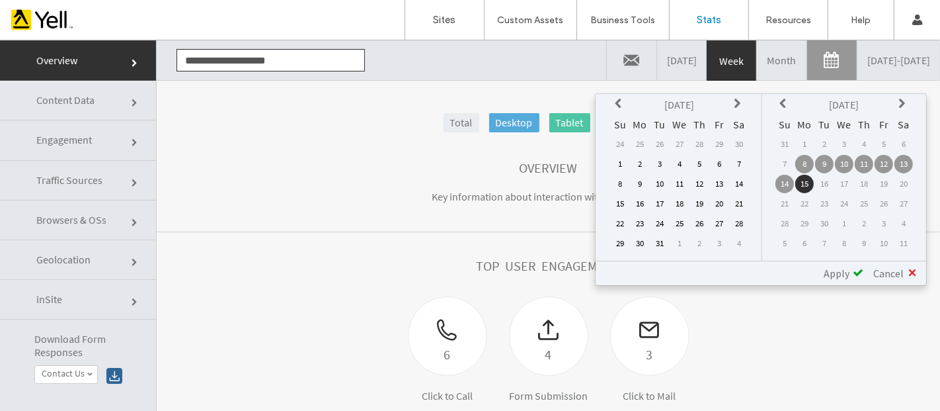
click at [623, 101] on icon at bounding box center [620, 103] width 11 height 11
click at [640, 199] on td "16" at bounding box center [640, 203] width 19 height 19
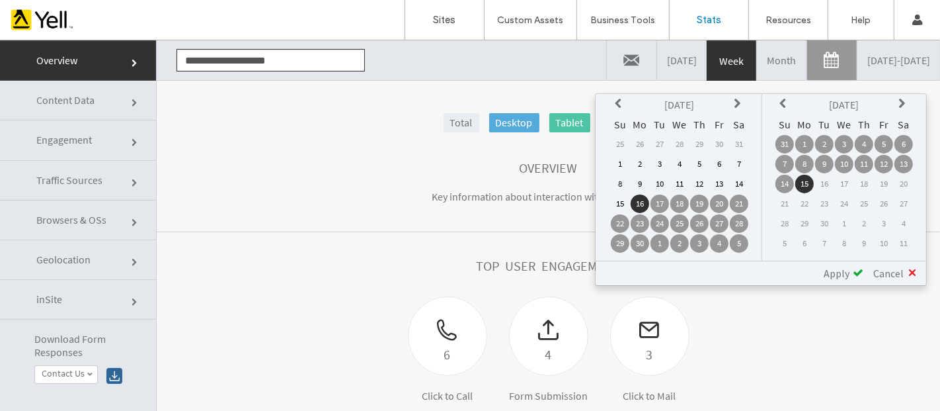
drag, startPoint x: 848, startPoint y: 269, endPoint x: 859, endPoint y: 272, distance: 11.9
click at [848, 269] on span "Apply" at bounding box center [837, 272] width 26 height 13
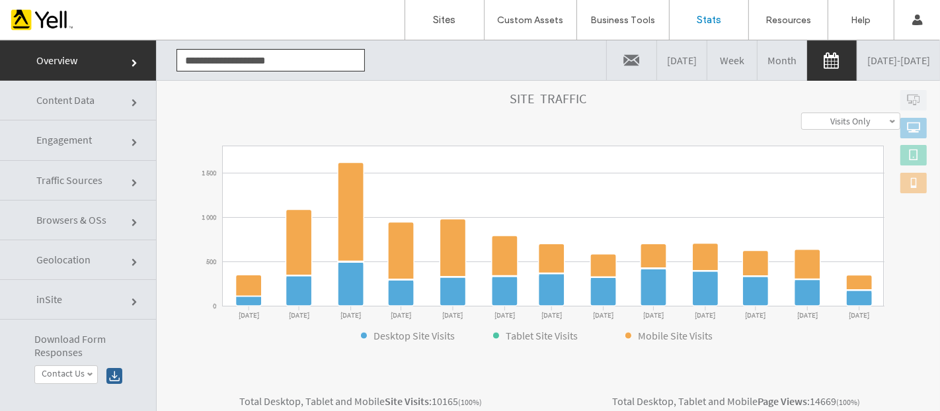
scroll to position [205, 0]
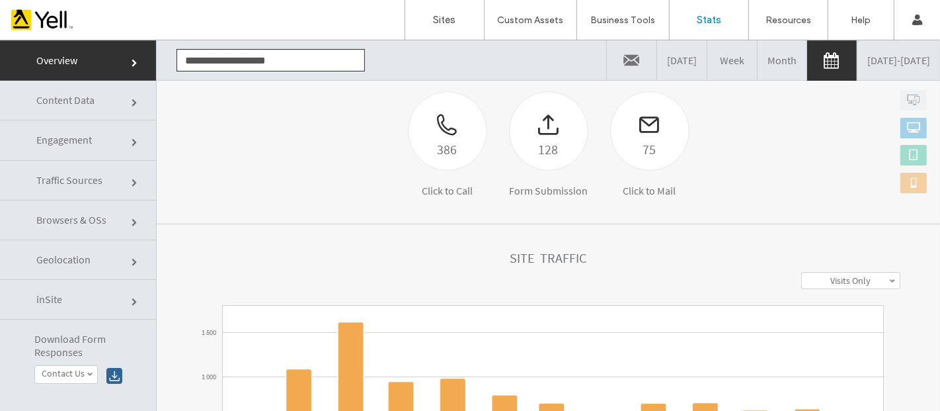
click at [128, 145] on link "Engagement" at bounding box center [78, 140] width 156 height 40
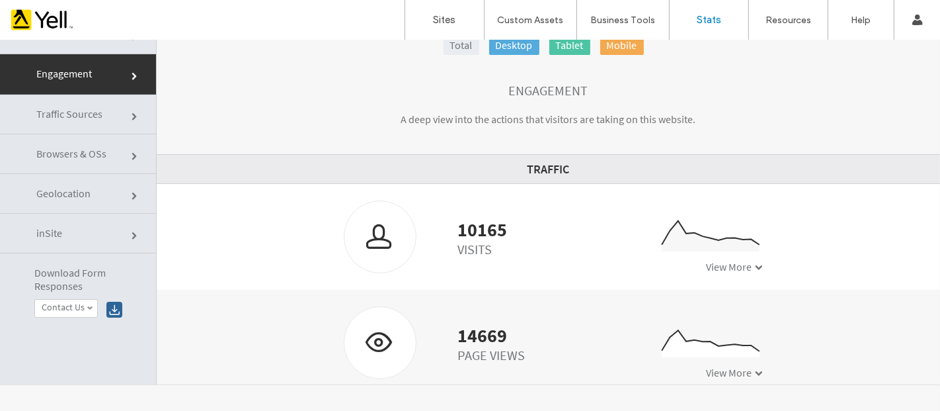
scroll to position [1, 0]
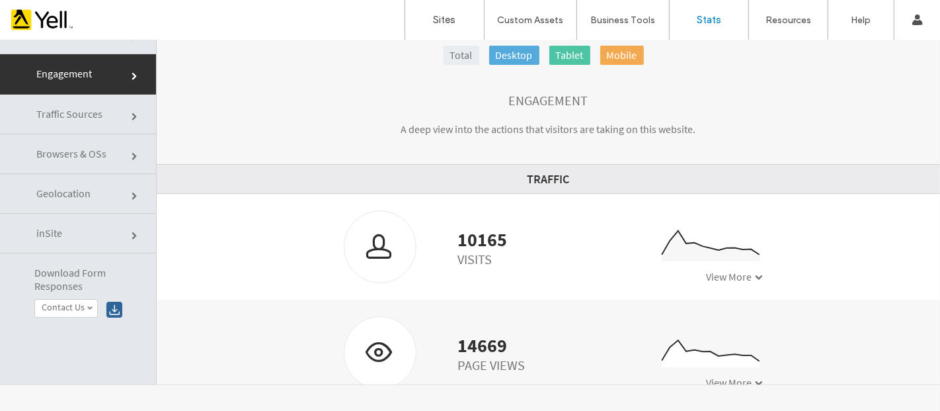
click at [756, 273] on span at bounding box center [760, 276] width 8 height 8
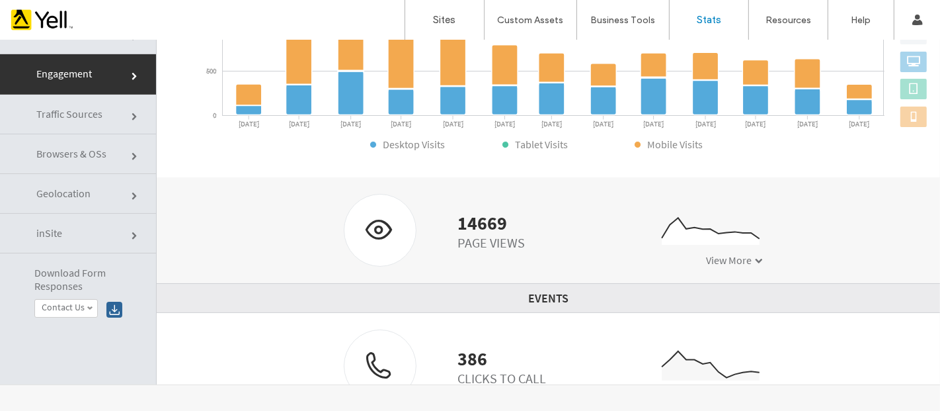
scroll to position [355, 0]
click at [756, 261] on span at bounding box center [760, 260] width 8 height 8
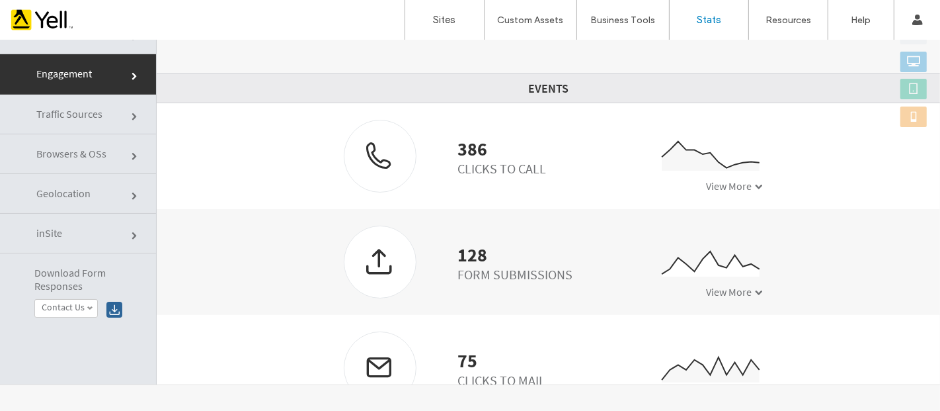
scroll to position [831, 0]
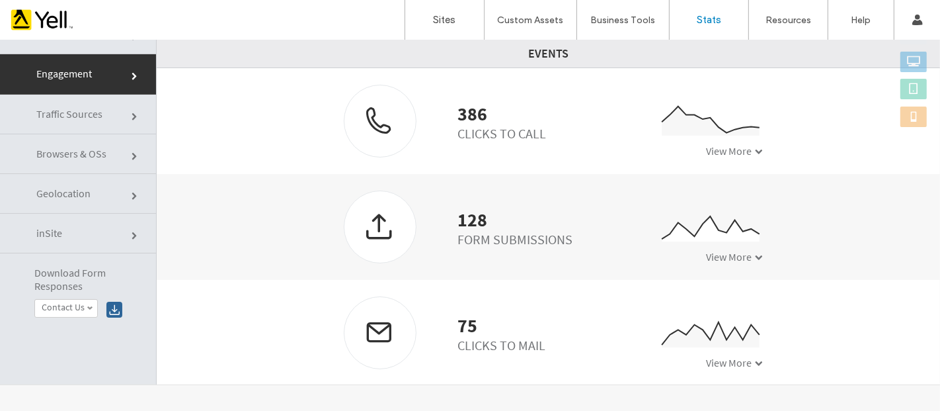
click at [746, 356] on div "View More" at bounding box center [735, 361] width 57 height 13
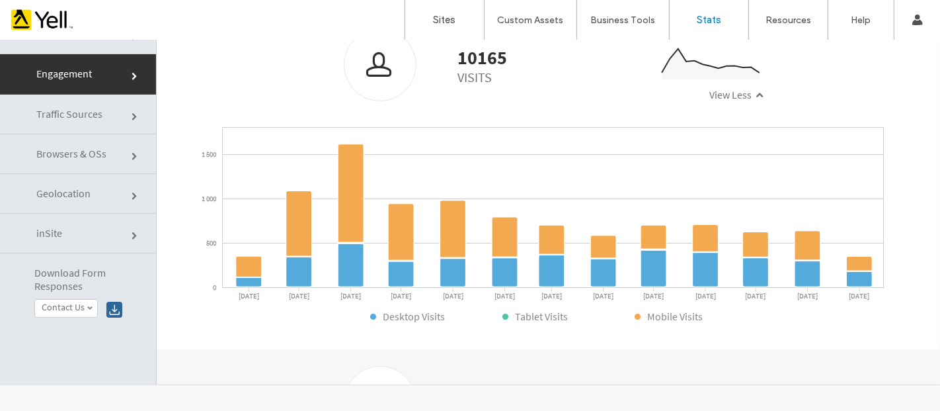
scroll to position [34, 0]
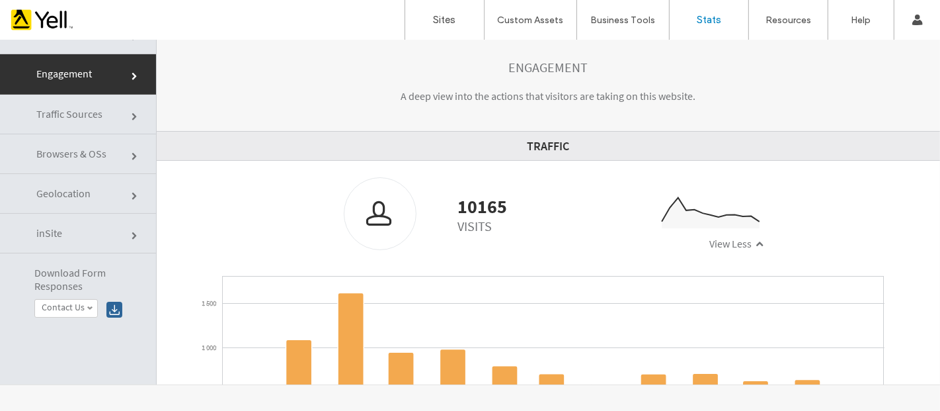
click at [86, 303] on link "Contact Us" at bounding box center [66, 308] width 62 height 18
click at [89, 304] on span at bounding box center [90, 307] width 7 height 7
click at [117, 306] on div at bounding box center [114, 309] width 16 height 16
click at [89, 304] on span at bounding box center [90, 307] width 7 height 7
click at [73, 336] on label "Contact Us" at bounding box center [63, 340] width 43 height 11
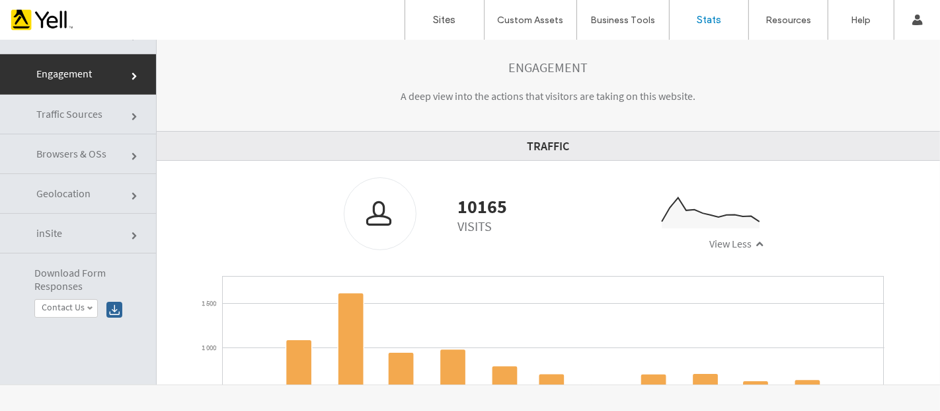
click at [112, 306] on div at bounding box center [114, 309] width 16 height 16
click at [93, 303] on link "Contact Us" at bounding box center [66, 308] width 62 height 18
click at [79, 351] on label "Contact Us" at bounding box center [63, 356] width 43 height 11
click at [113, 305] on div at bounding box center [114, 309] width 16 height 16
